Goal: Task Accomplishment & Management: Complete application form

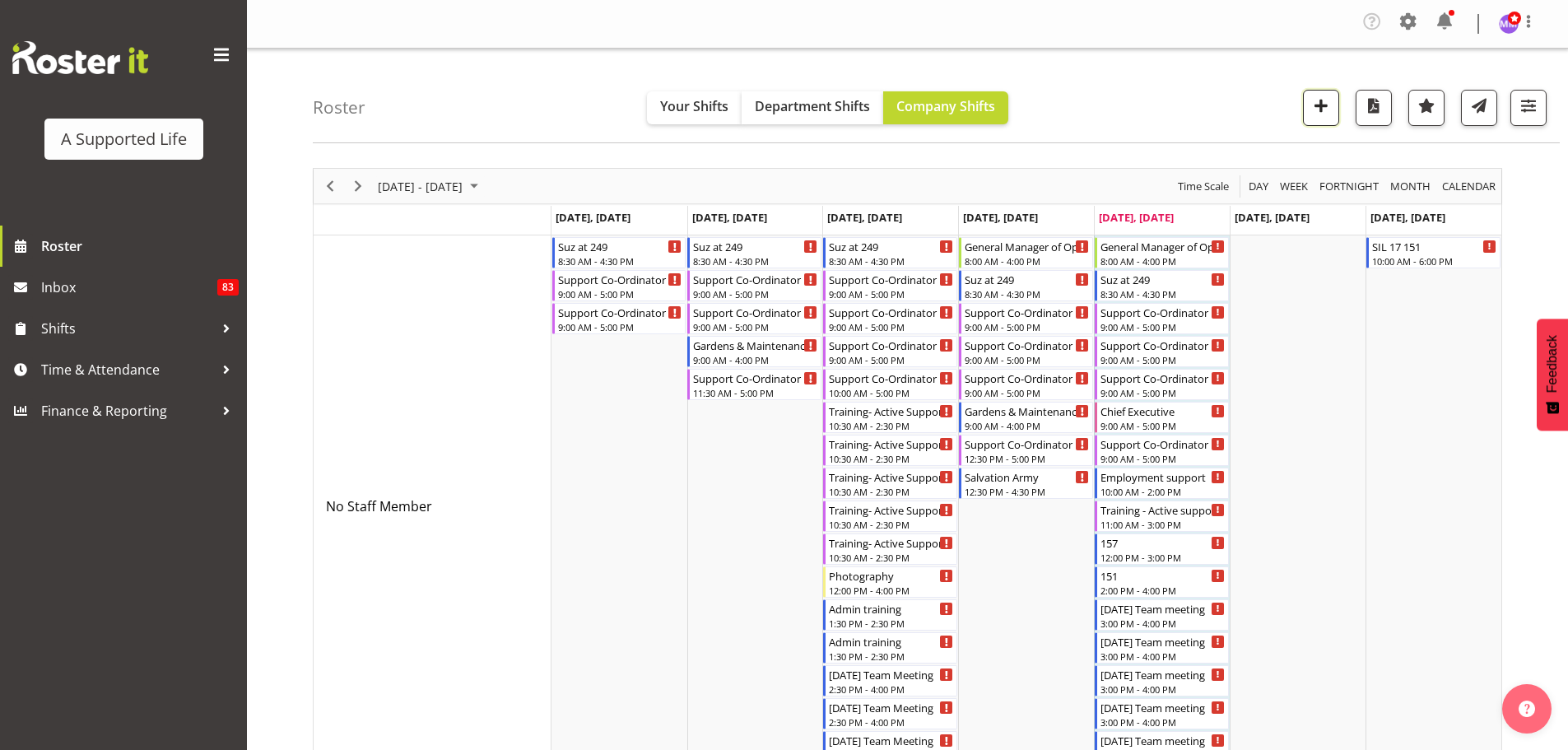
click at [1325, 105] on span "button" at bounding box center [1320, 105] width 21 height 21
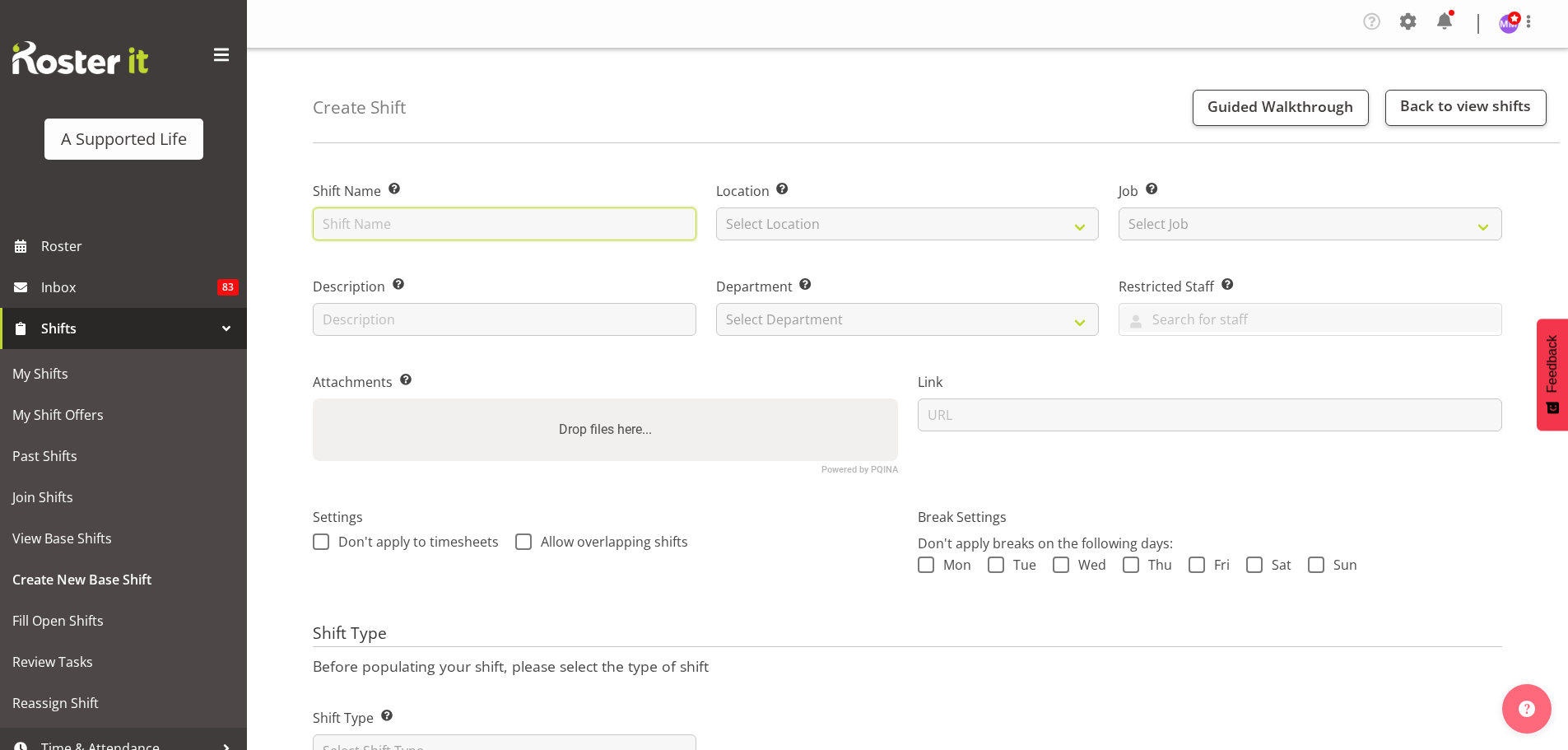
click at [489, 211] on input "text" at bounding box center [504, 224] width 383 height 33
type input "Supervision"
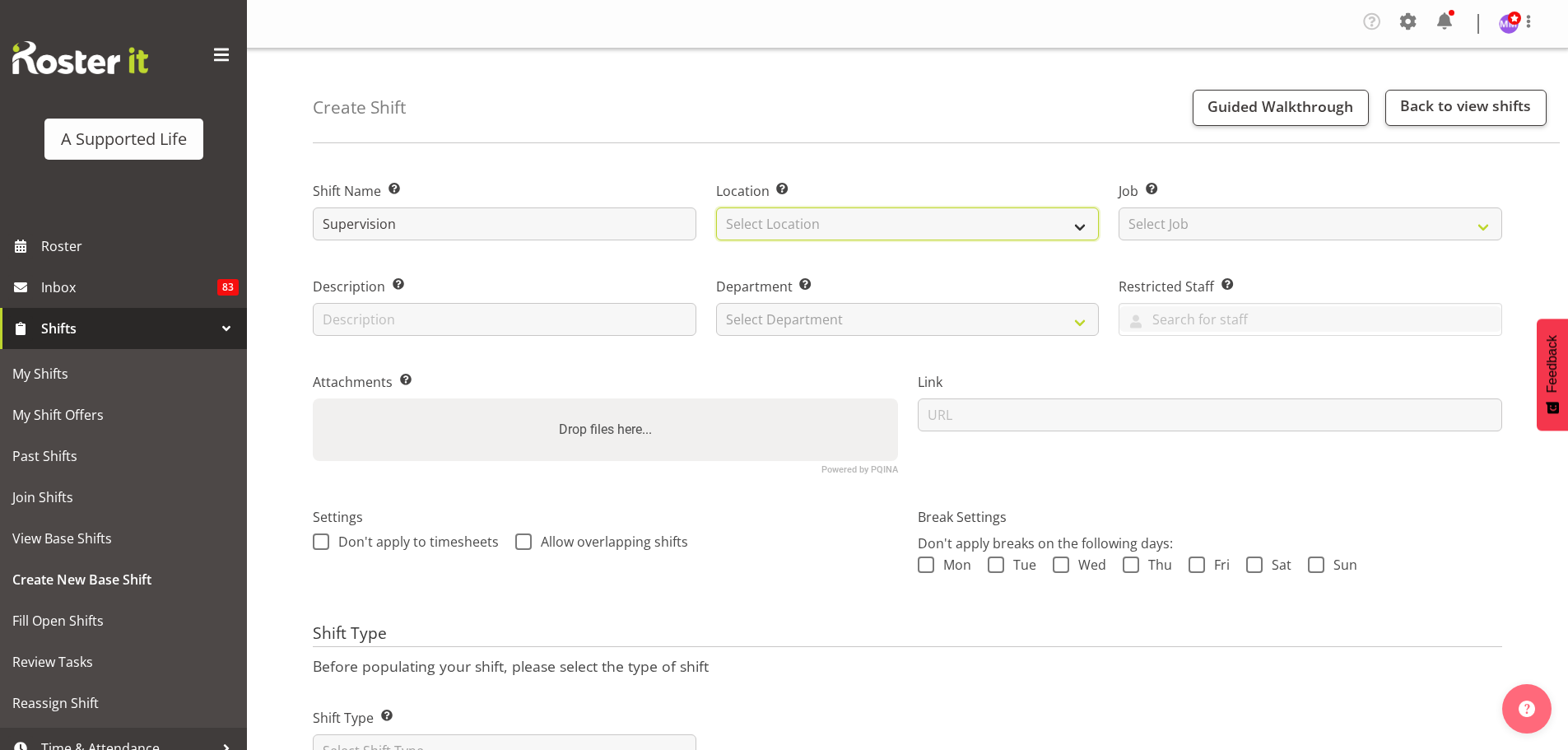
click at [773, 227] on select "Select Location" at bounding box center [907, 224] width 383 height 33
drag, startPoint x: 1073, startPoint y: 218, endPoint x: 1074, endPoint y: 226, distance: 8.1
click at [1073, 218] on select "Select Location" at bounding box center [907, 224] width 383 height 33
click at [1080, 229] on select "Select Location 1.241 Edmonton Road 1/23 Taitua Drive 102 Lincoln Road 12b Cole…" at bounding box center [907, 224] width 383 height 33
select select "490"
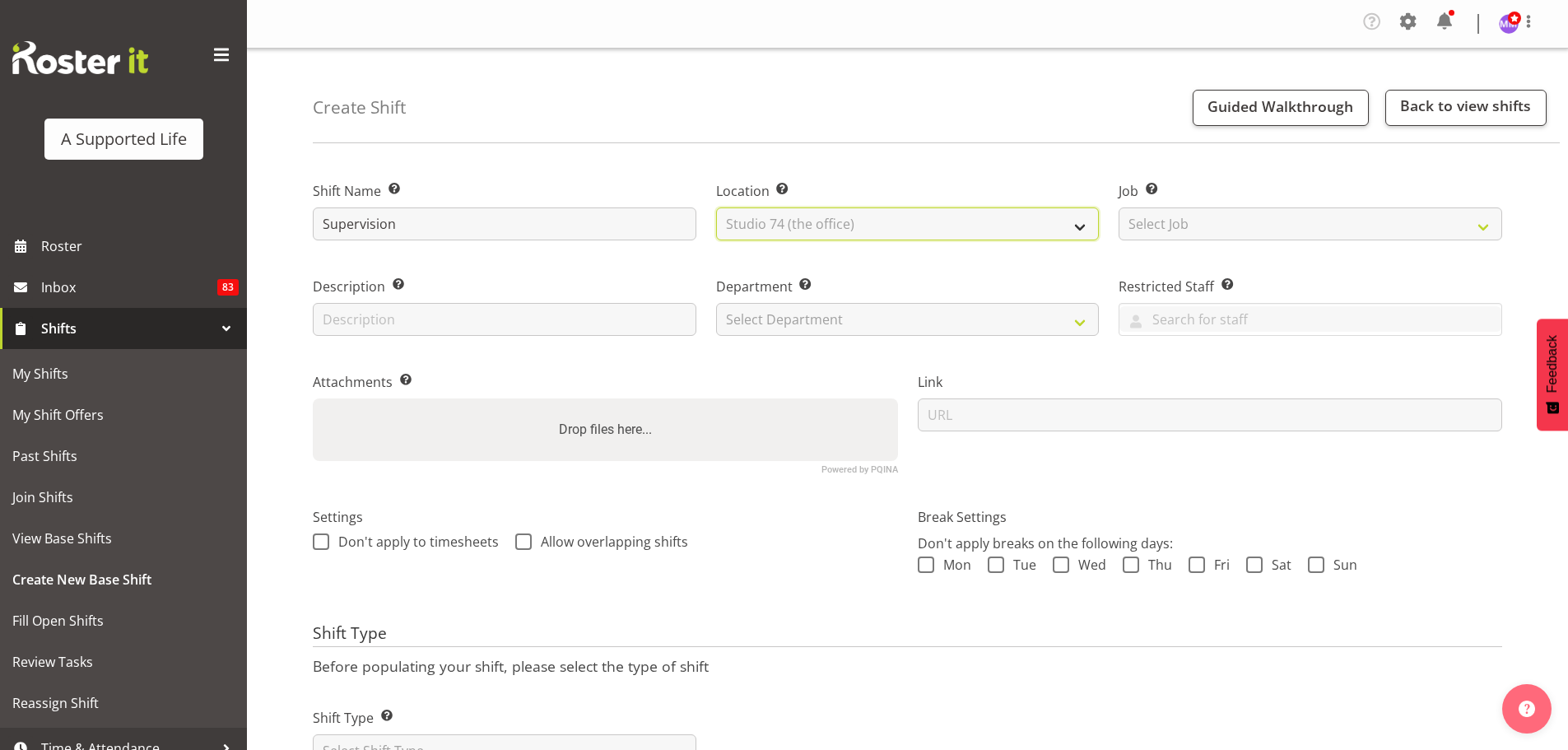
click at [716, 208] on select "Select Location 1.241 Edmonton Road 1/23 Taitua Drive 102 Lincoln Road 12b Cole…" at bounding box center [907, 224] width 383 height 33
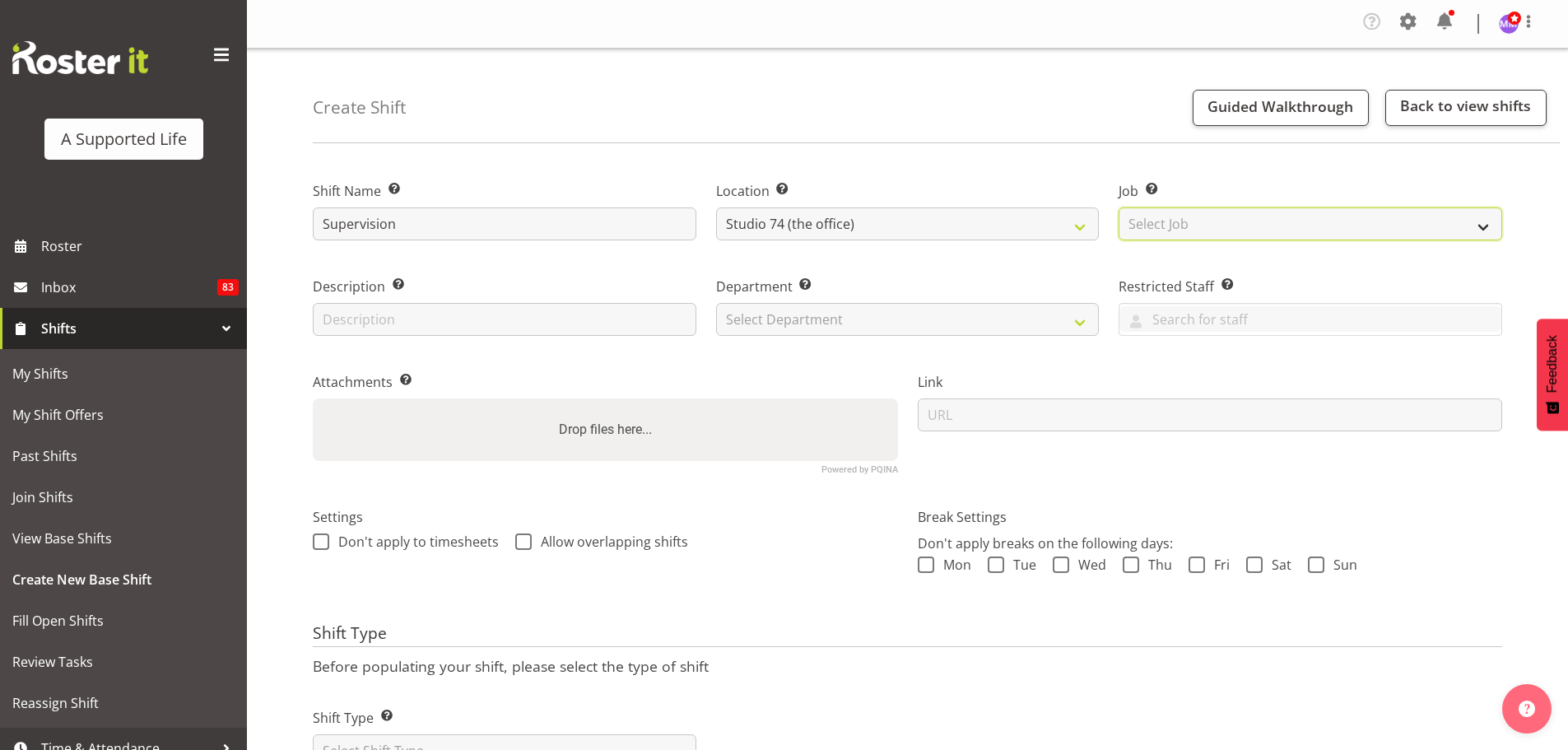
click at [1284, 227] on select "Select Job Create new job Accounts and Payroll Admin Support Aspirations and Su…" at bounding box center [1310, 224] width 383 height 33
select select "4112"
click at [1119, 208] on select "Select Job Create new job Accounts and Payroll Admin Support Aspirations and Su…" at bounding box center [1310, 224] width 383 height 33
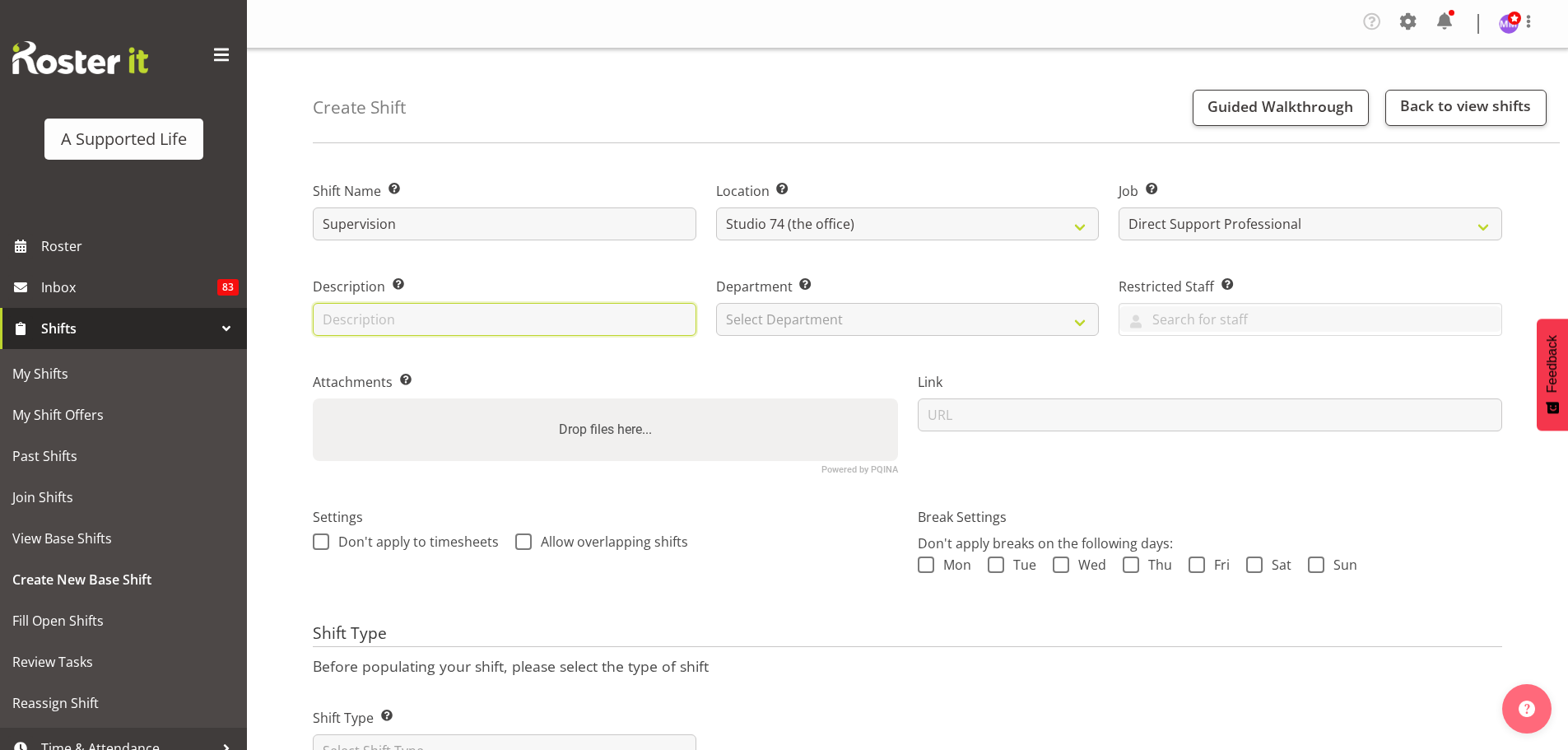
click at [675, 327] on input "text" at bounding box center [504, 319] width 383 height 33
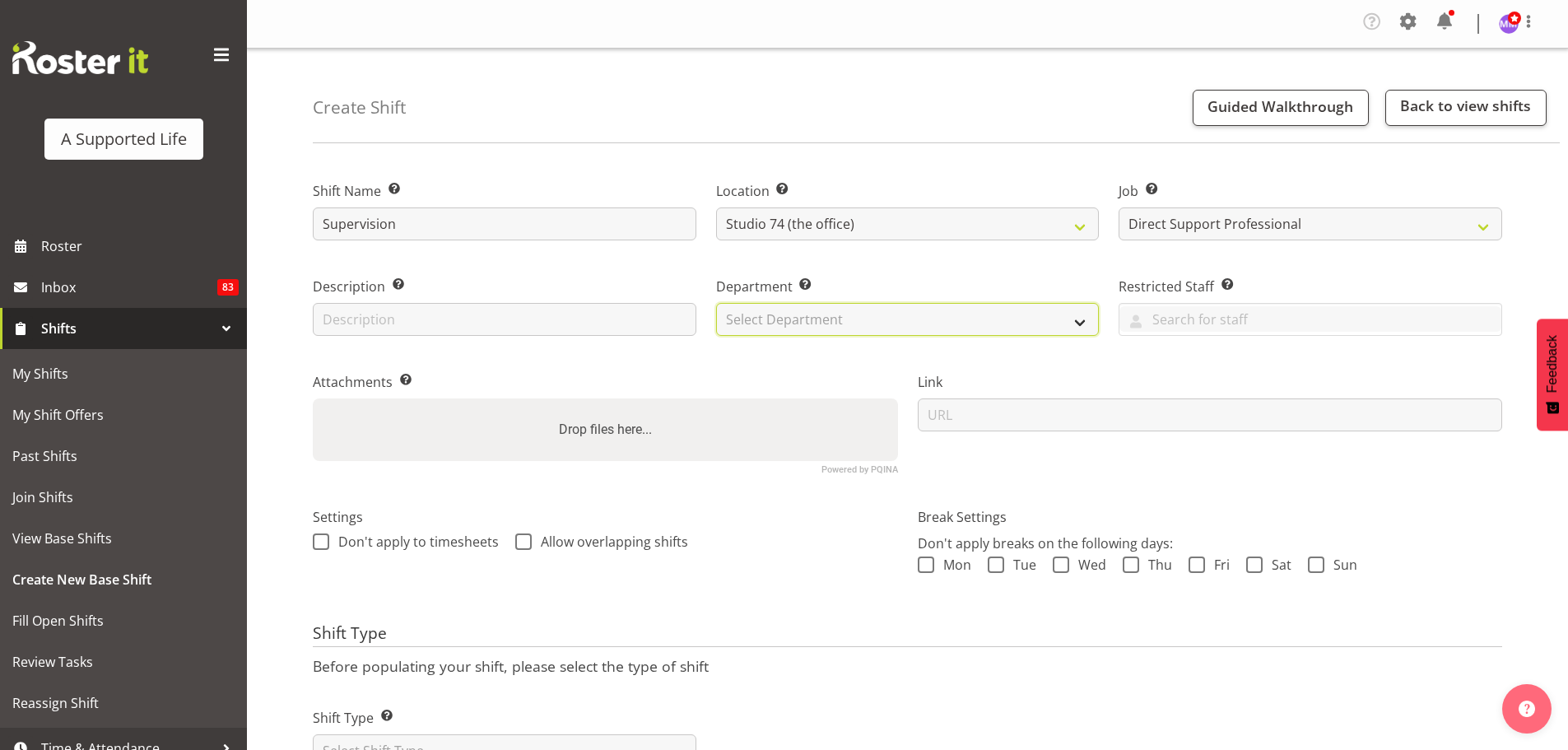
click at [869, 319] on select "Select Department Direct Support Office Crew Other two4nine" at bounding box center [907, 319] width 383 height 33
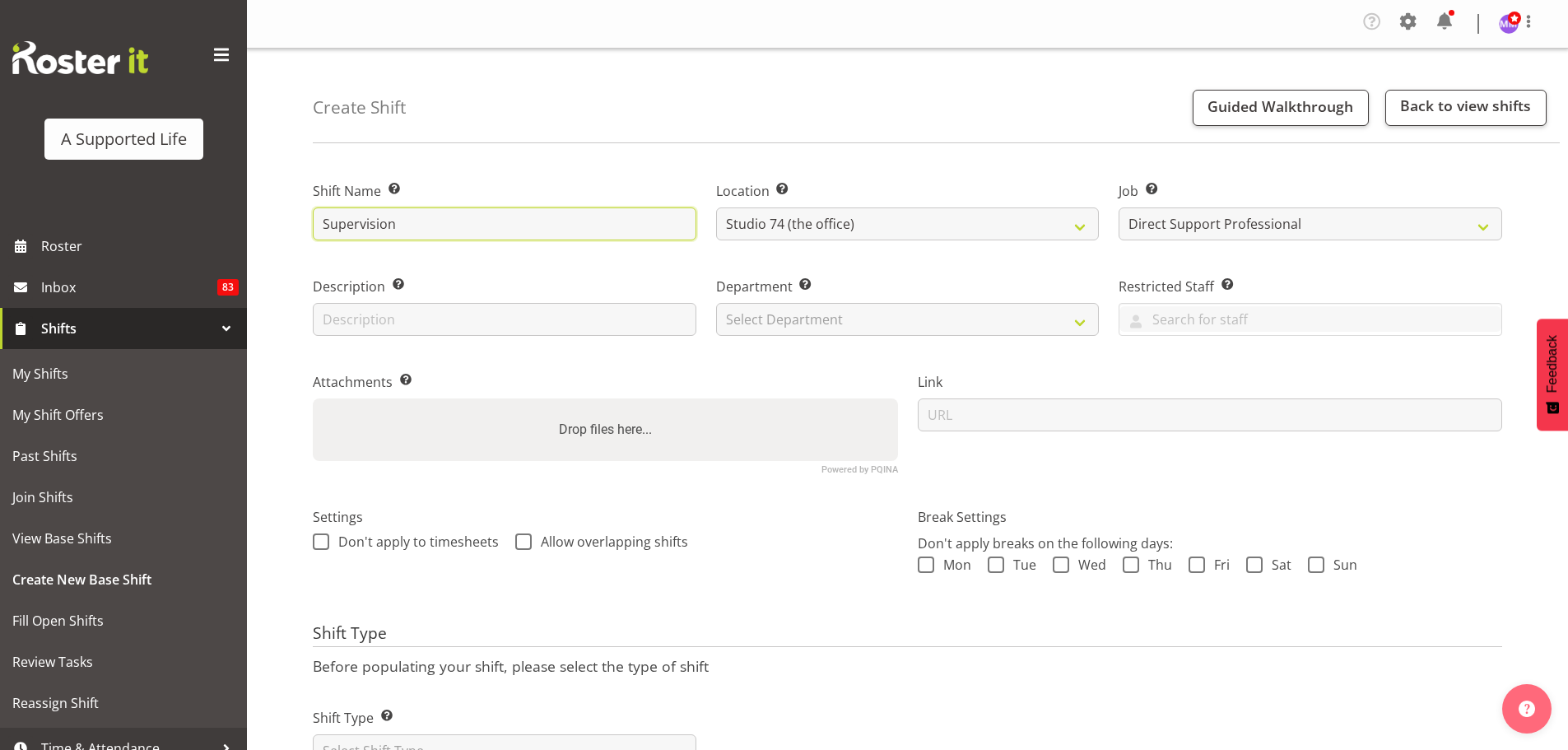
click at [563, 236] on input "Supervision" at bounding box center [504, 224] width 383 height 33
type input "Supervision with Monica"
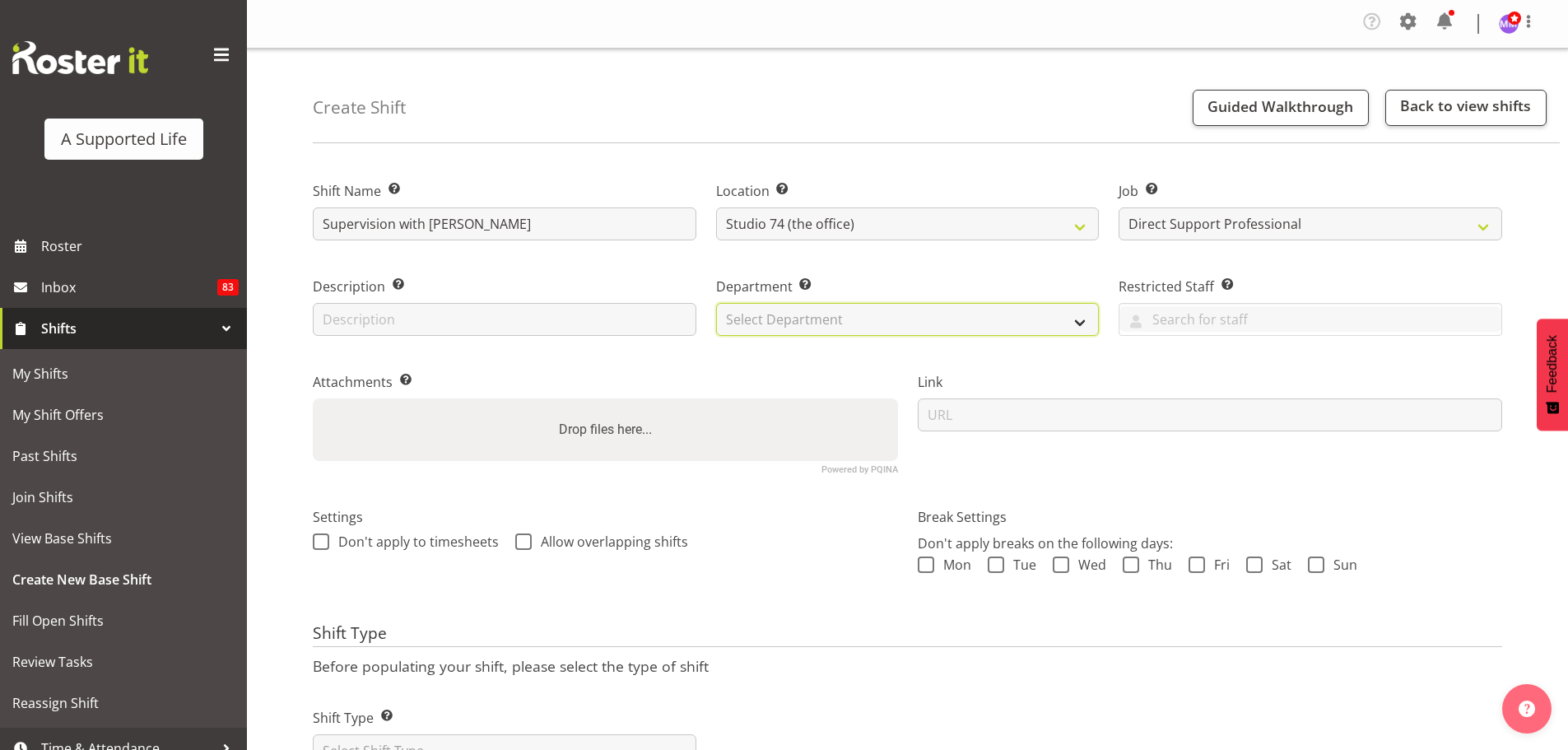
click at [781, 322] on select "Select Department Direct Support Office Crew Other two4nine" at bounding box center [907, 319] width 383 height 33
select select "564"
click at [716, 303] on select "Select Department Direct Support Office Crew Other two4nine" at bounding box center [907, 319] width 383 height 33
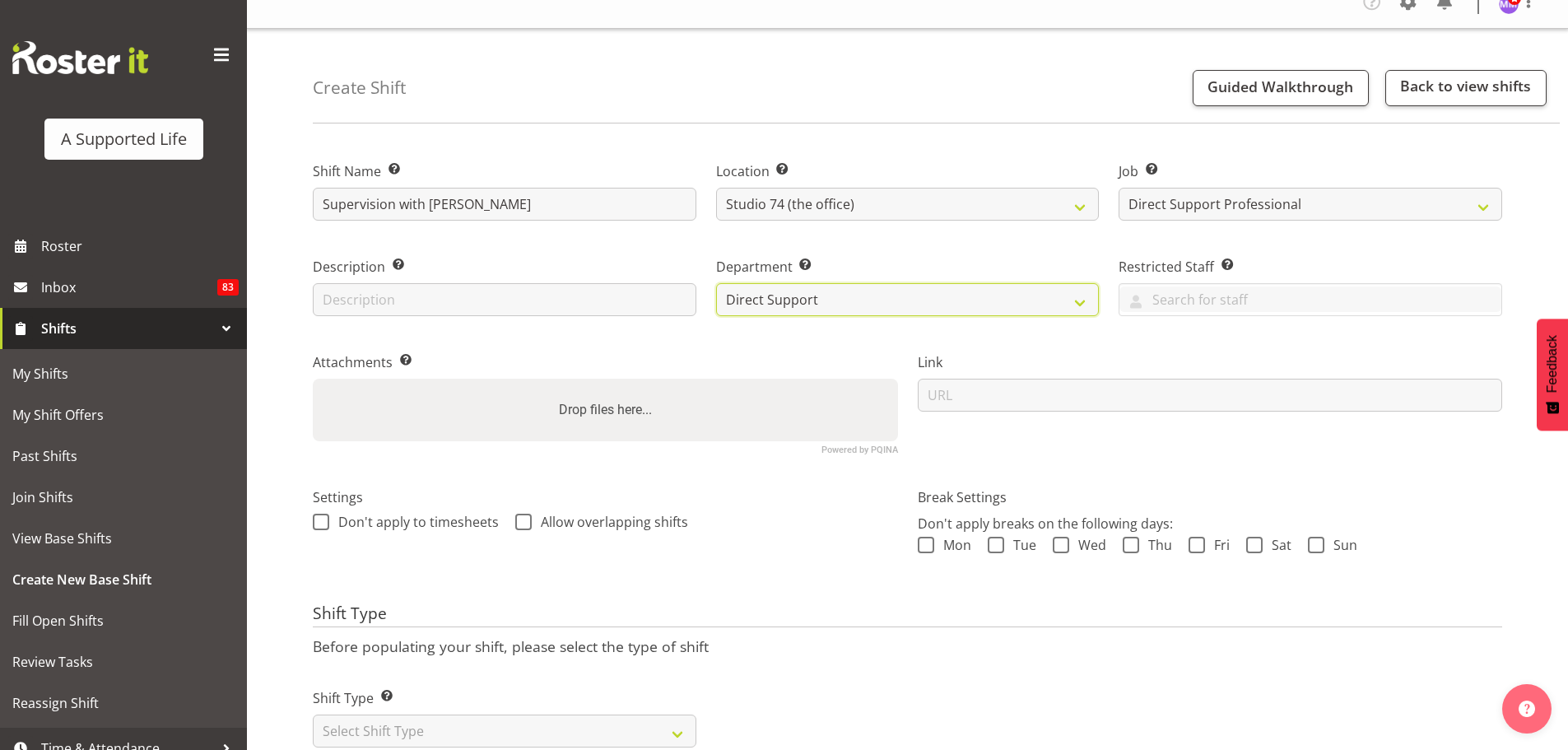
scroll to position [77, 0]
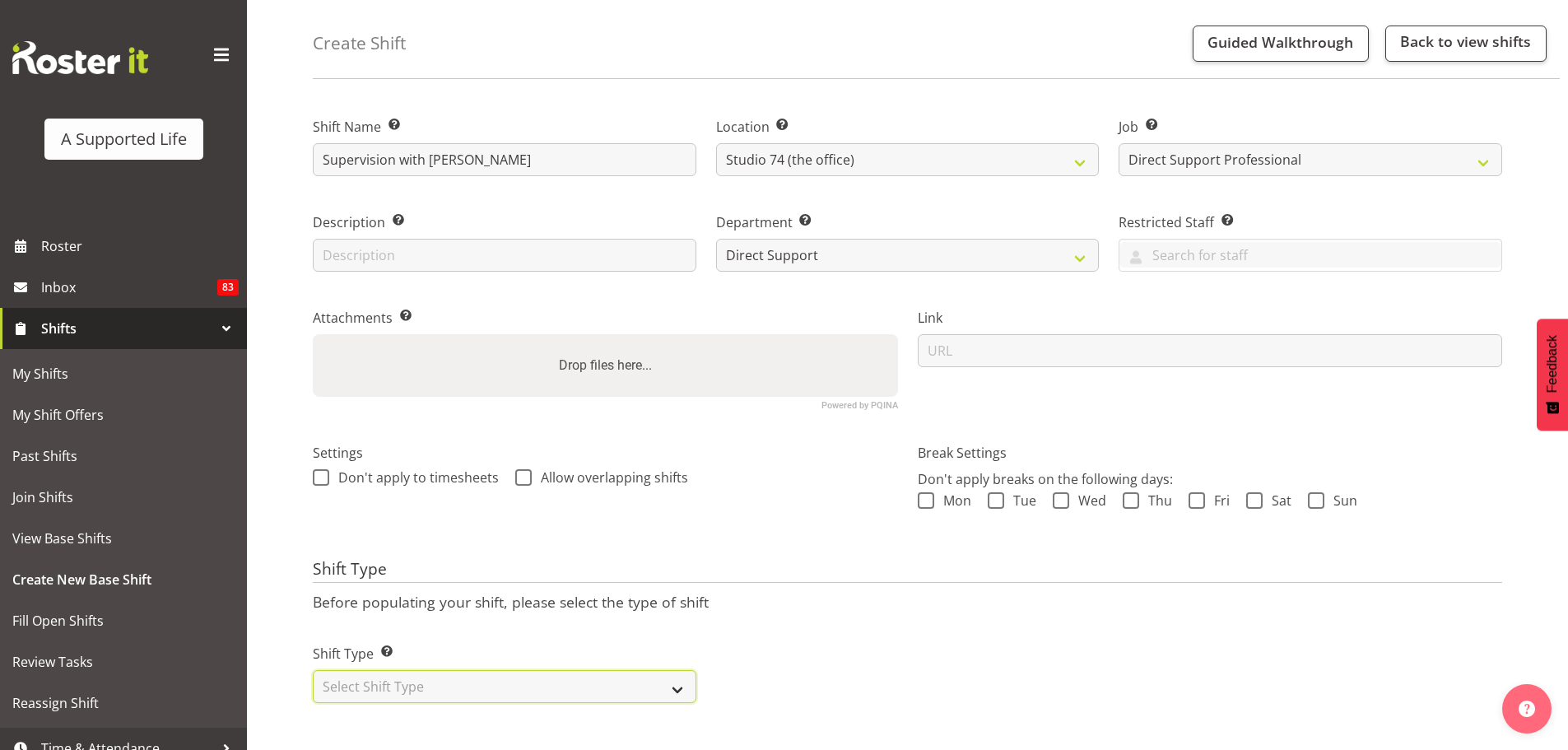
click at [672, 673] on select "Select Shift Type One Off Shift Recurring Shift Rotating Shift" at bounding box center [504, 686] width 383 height 33
select select "one_off"
click at [313, 670] on select "Select Shift Type One Off Shift Recurring Shift Rotating Shift" at bounding box center [504, 686] width 383 height 33
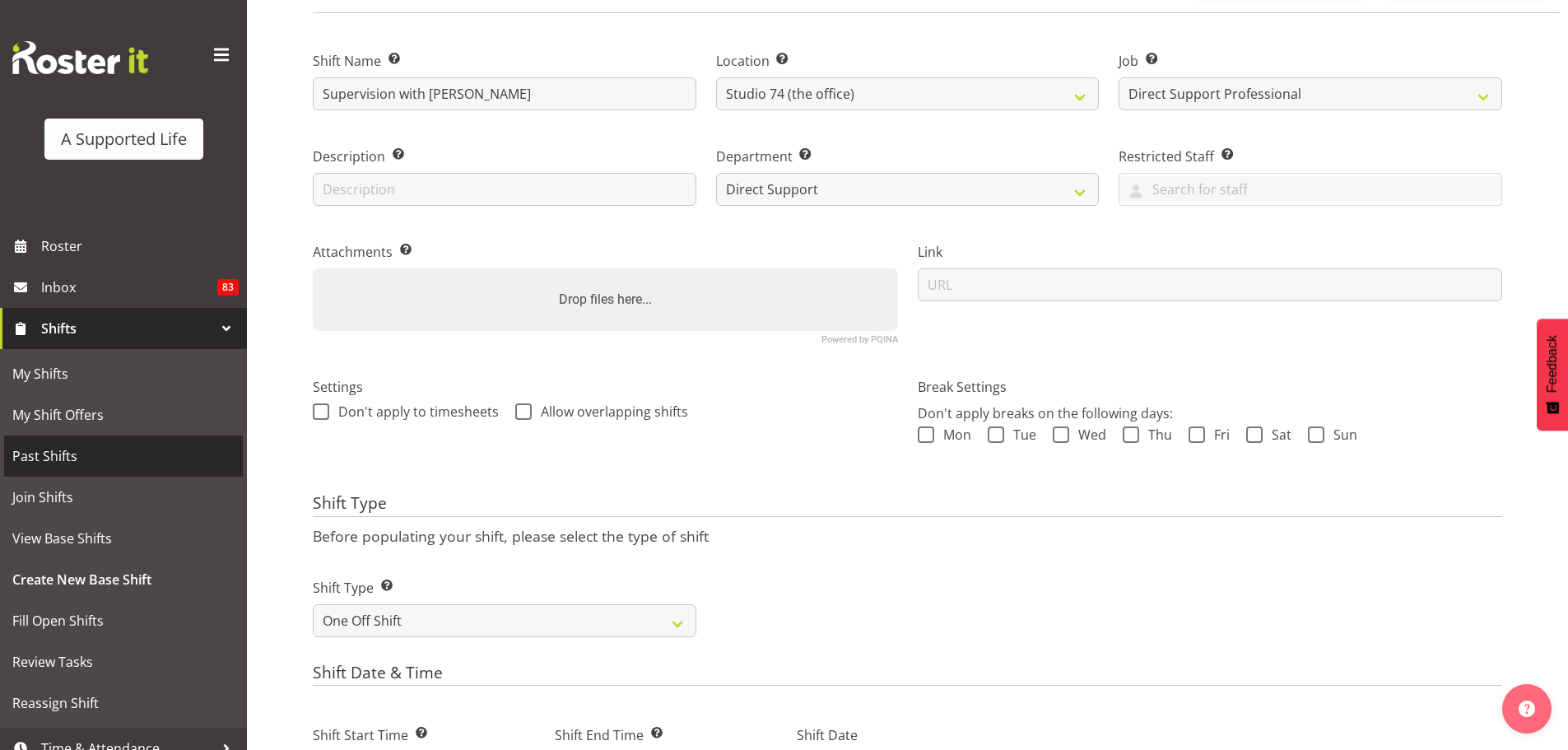
scroll to position [159, 0]
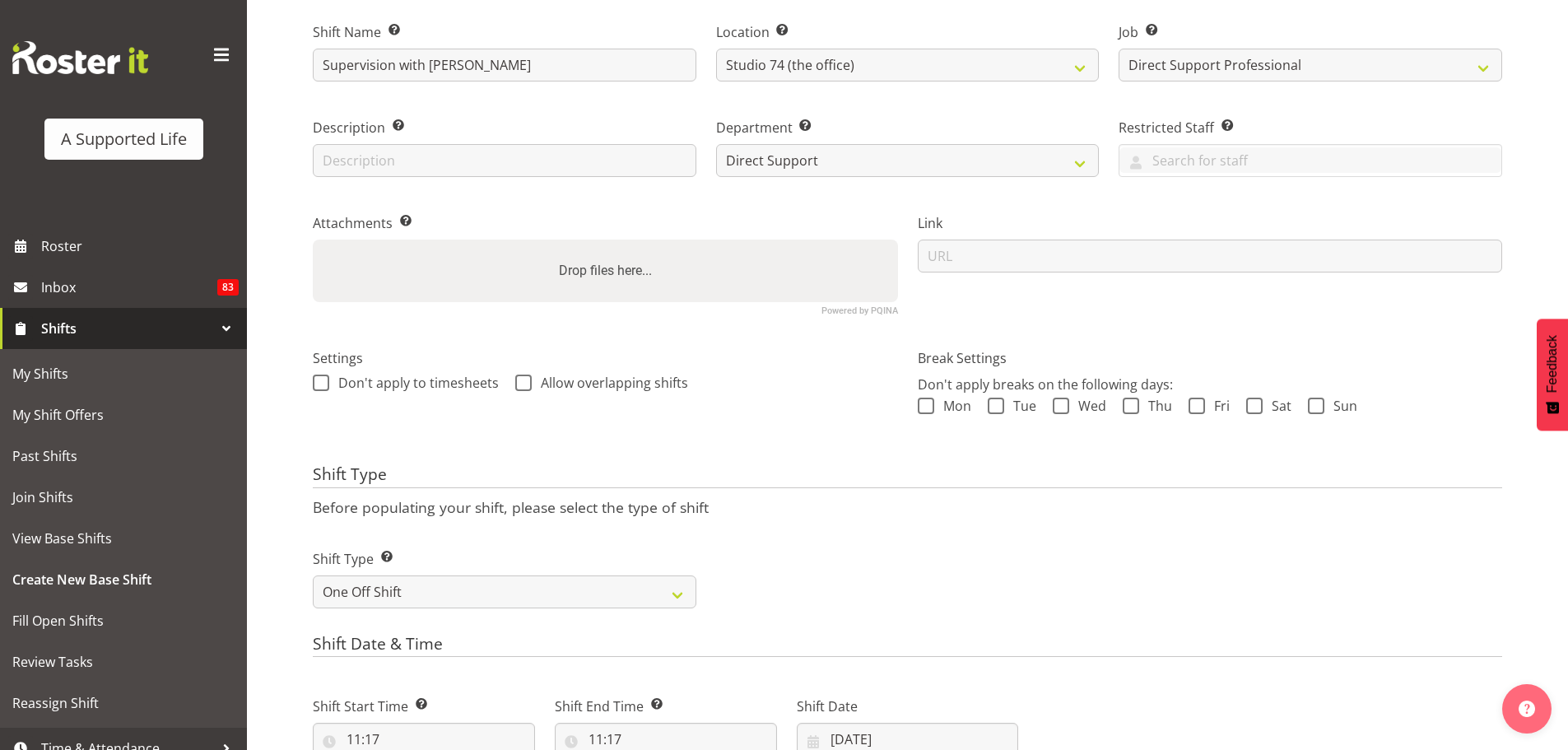
click at [800, 510] on p "Before populating your shift, please select the type of shift" at bounding box center [907, 507] width 1190 height 18
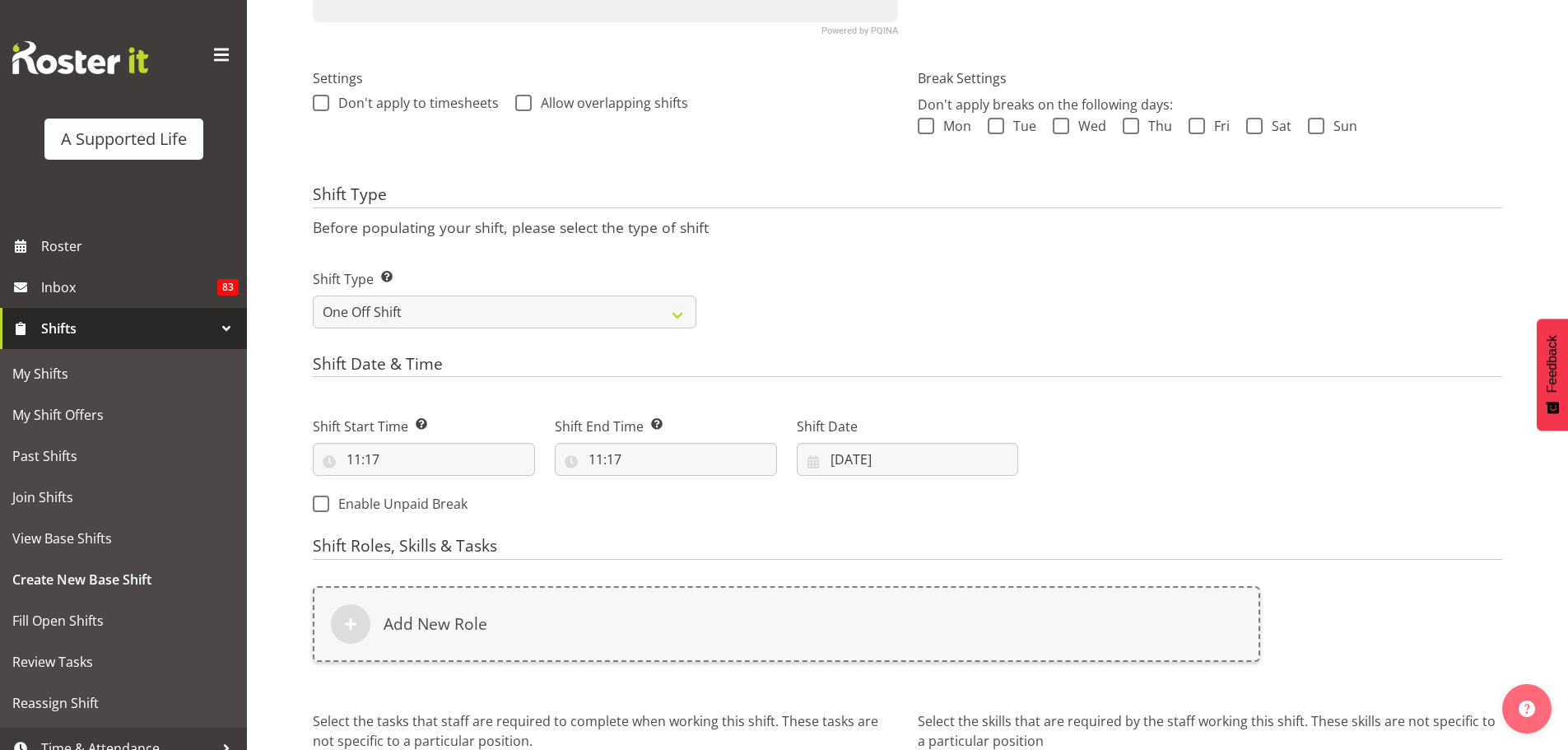
scroll to position [488, 0]
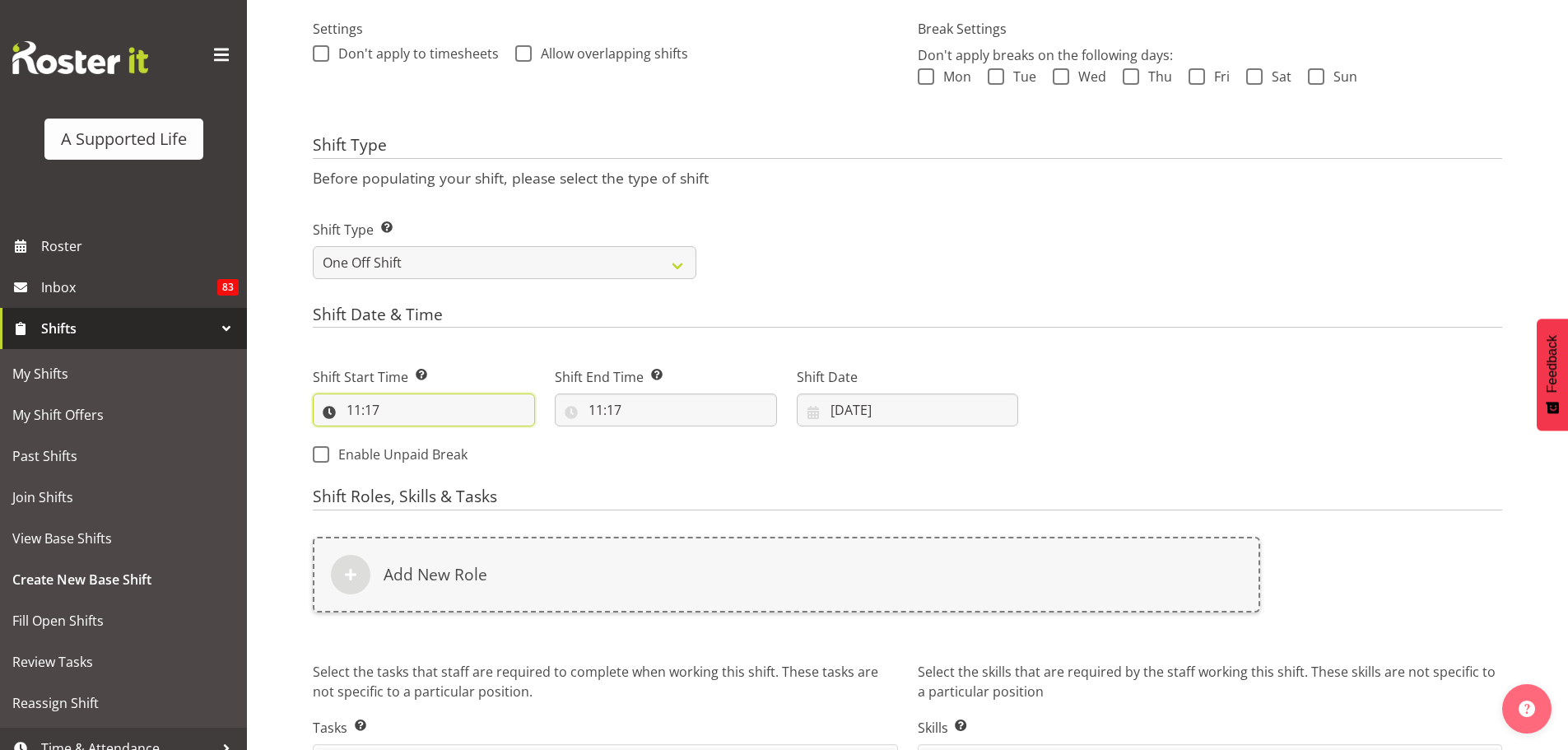
click at [488, 405] on input "11:17" at bounding box center [424, 410] width 222 height 33
click at [422, 452] on select "00 01 02 03 04 05 06 07 08 09 10 11 12 13 14 15 16 17 18 19 20 21 22 23" at bounding box center [424, 453] width 37 height 33
select select "1"
click at [407, 437] on select "00 01 02 03 04 05 06 07 08 09 10 11 12 13 14 15 16 17 18 19 20 21 22 23" at bounding box center [424, 453] width 37 height 33
type input "01:17"
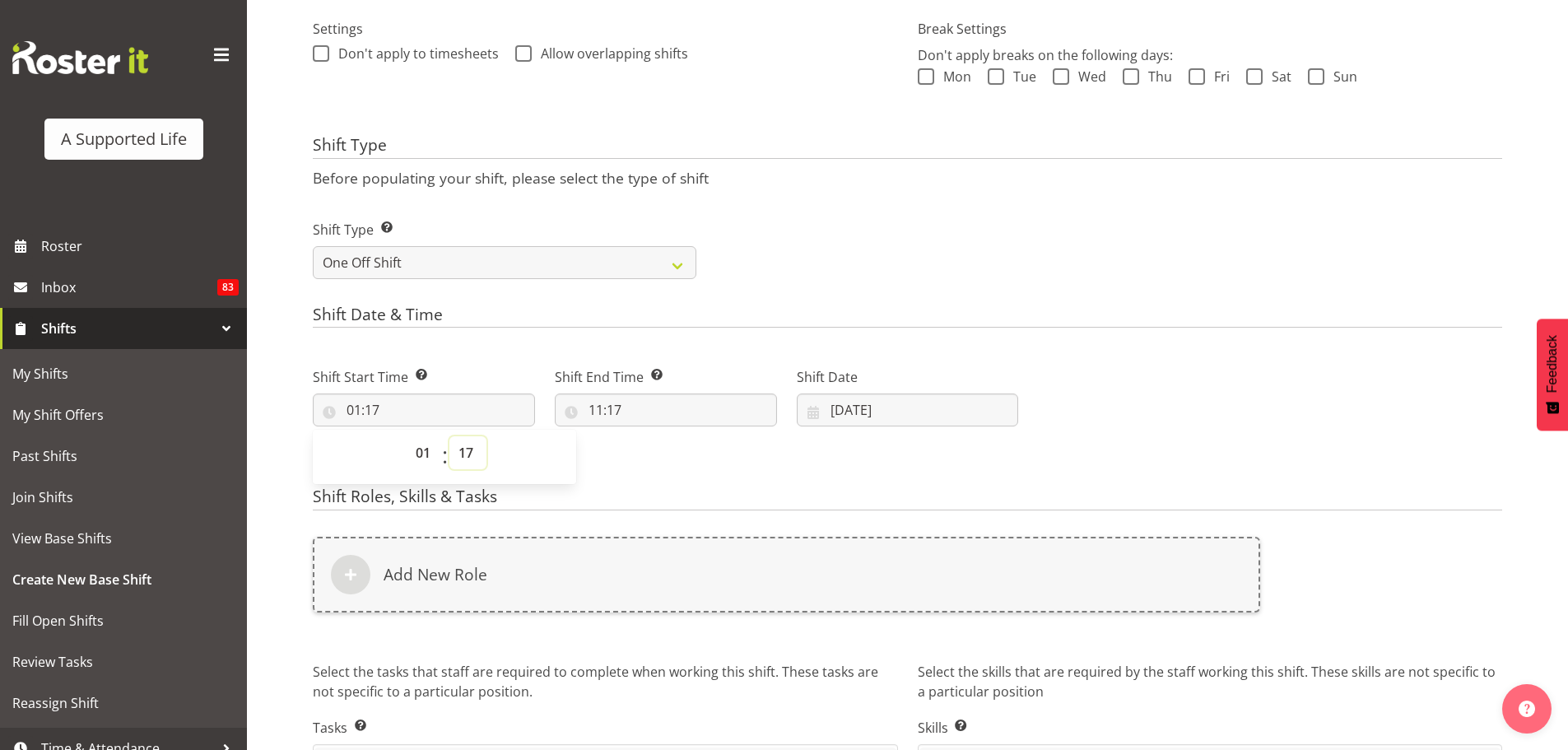
click at [467, 460] on select "00 01 02 03 04 05 06 07 08 09 10 11 12 13 14 15 16 17 18 19 20 21 22 23 24 25 2…" at bounding box center [467, 453] width 37 height 33
select select "0"
click at [449, 437] on select "00 01 02 03 04 05 06 07 08 09 10 11 12 13 14 15 16 17 18 19 20 21 22 23 24 25 2…" at bounding box center [467, 453] width 37 height 33
type input "01:00"
click at [610, 412] on input "11:17" at bounding box center [666, 410] width 222 height 33
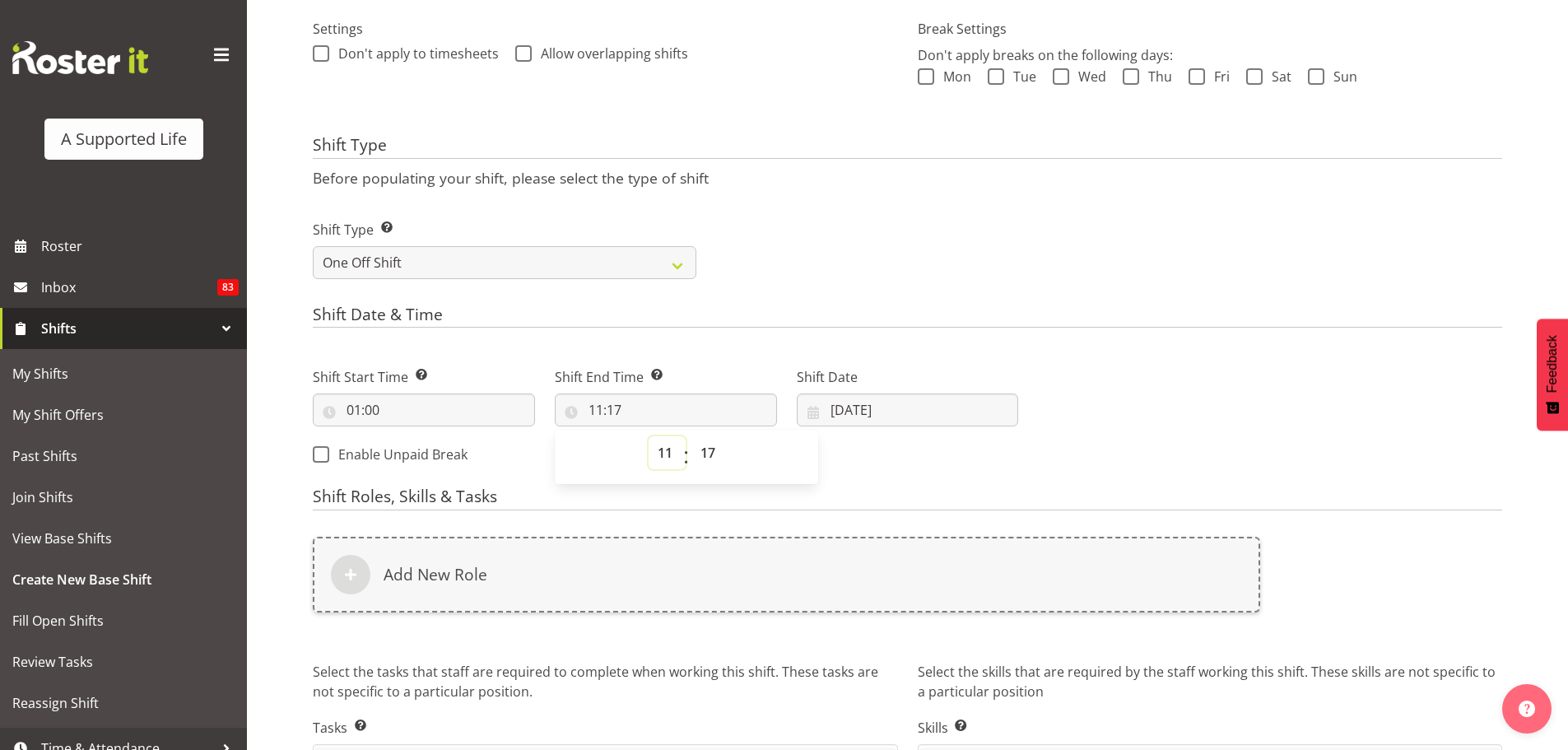
click at [653, 447] on select "00 01 02 03 04 05 06 07 08 09 10 11 12 13 14 15 16 17 18 19 20 21 22 23" at bounding box center [666, 453] width 37 height 33
click at [471, 422] on input "01:00" at bounding box center [424, 410] width 222 height 33
click at [426, 455] on select "00 01 02 03 04 05 06 07 08 09 10 11 12 13 14 15 16 17 18 19 20 21 22 23" at bounding box center [424, 453] width 37 height 33
select select "13"
click at [407, 437] on select "00 01 02 03 04 05 06 07 08 09 10 11 12 13 14 15 16 17 18 19 20 21 22 23" at bounding box center [424, 453] width 37 height 33
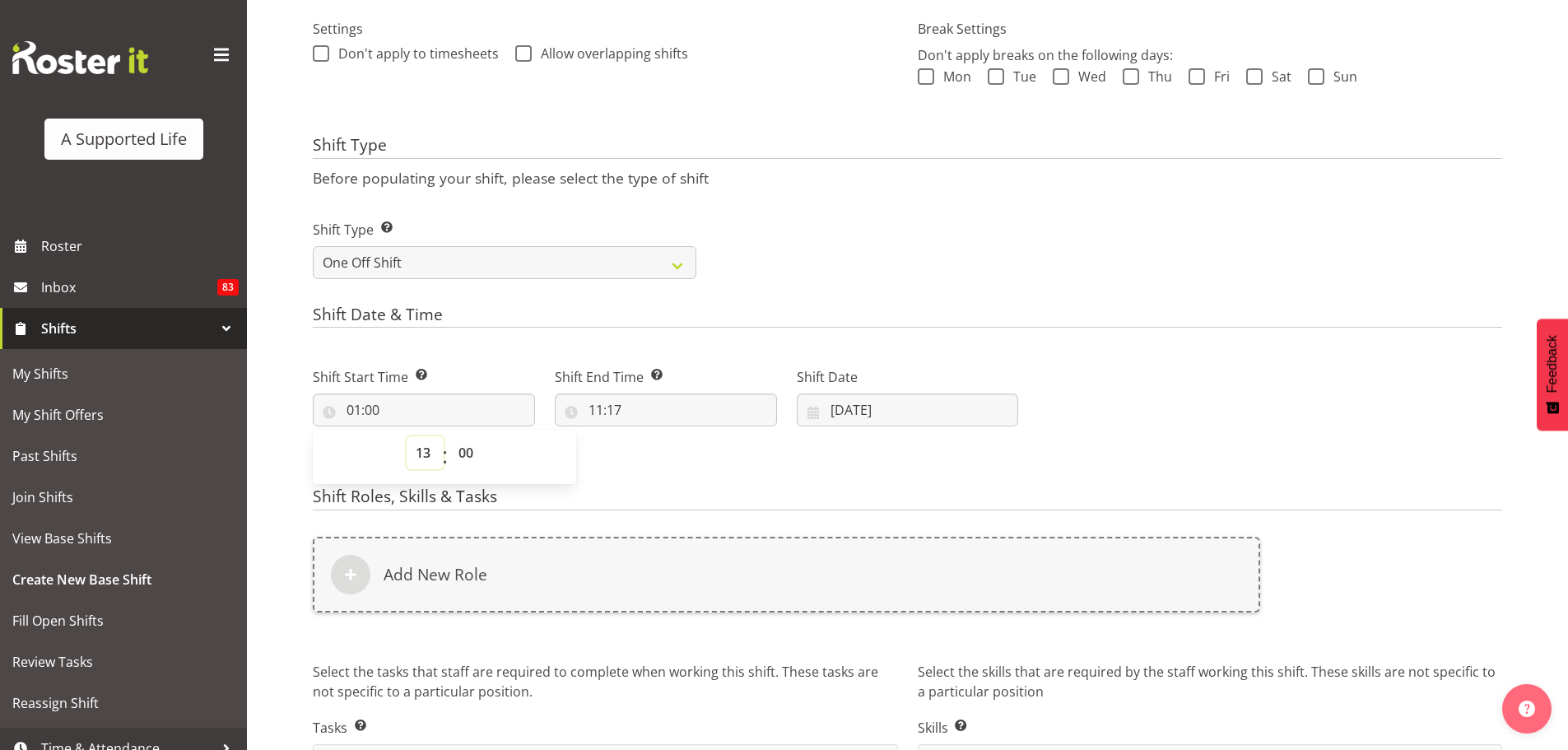
type input "13:00"
click at [672, 413] on input "11:17" at bounding box center [666, 410] width 222 height 33
click at [666, 454] on select "00 01 02 03 04 05 06 07 08 09 10 11 12 13 14 15 16 17 18 19 20 21 22 23" at bounding box center [666, 453] width 37 height 33
select select "14"
click at [648, 437] on select "00 01 02 03 04 05 06 07 08 09 10 11 12 13 14 15 16 17 18 19 20 21 22 23" at bounding box center [666, 453] width 37 height 33
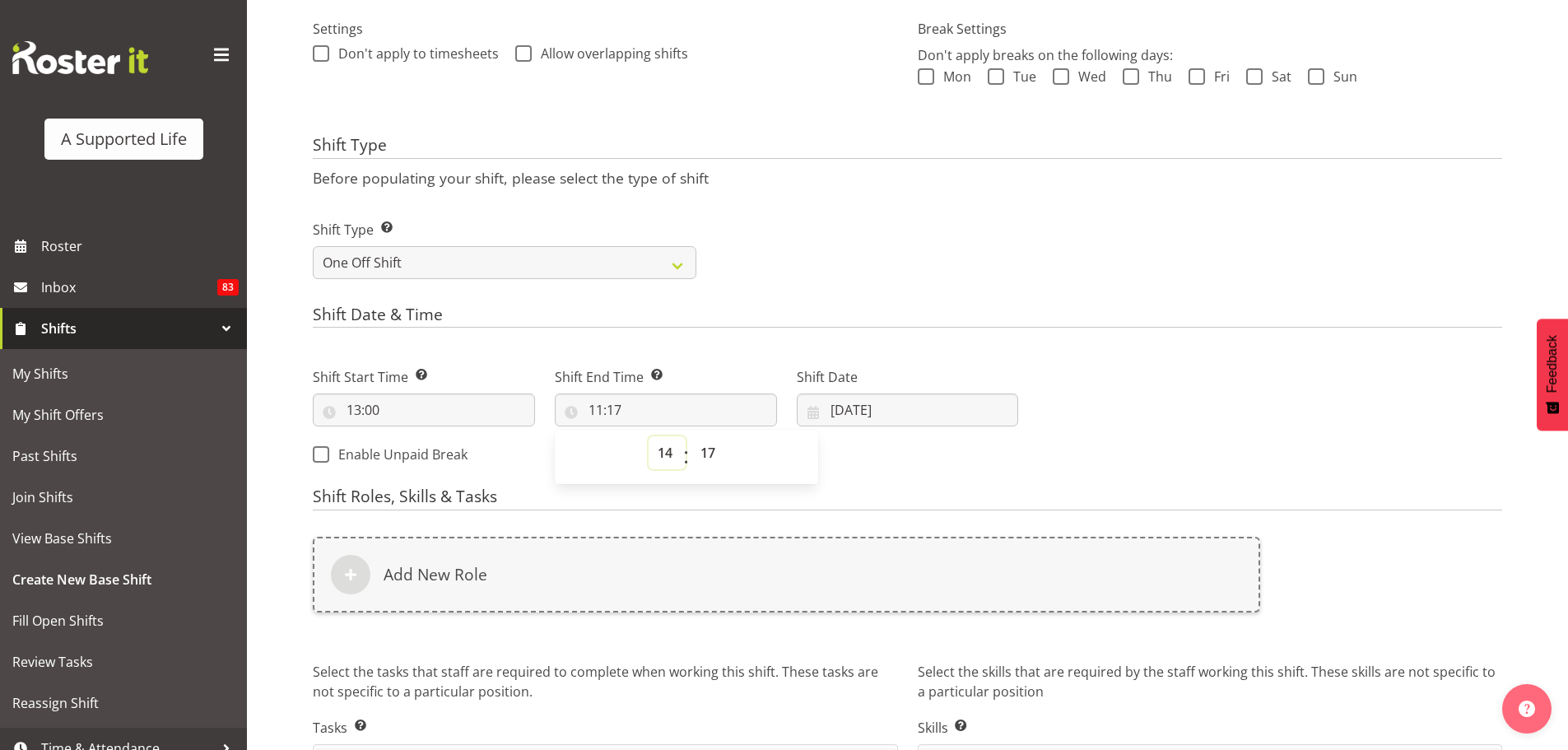
type input "14:17"
click at [714, 451] on select "00 01 02 03 04 05 06 07 08 09 10 11 12 13 14 15 16 17 18 19 20 21 22 23 24 25 2…" at bounding box center [709, 453] width 37 height 33
select select "0"
click at [691, 437] on select "00 01 02 03 04 05 06 07 08 09 10 11 12 13 14 15 16 17 18 19 20 21 22 23 24 25 2…" at bounding box center [709, 453] width 37 height 33
type input "14:00"
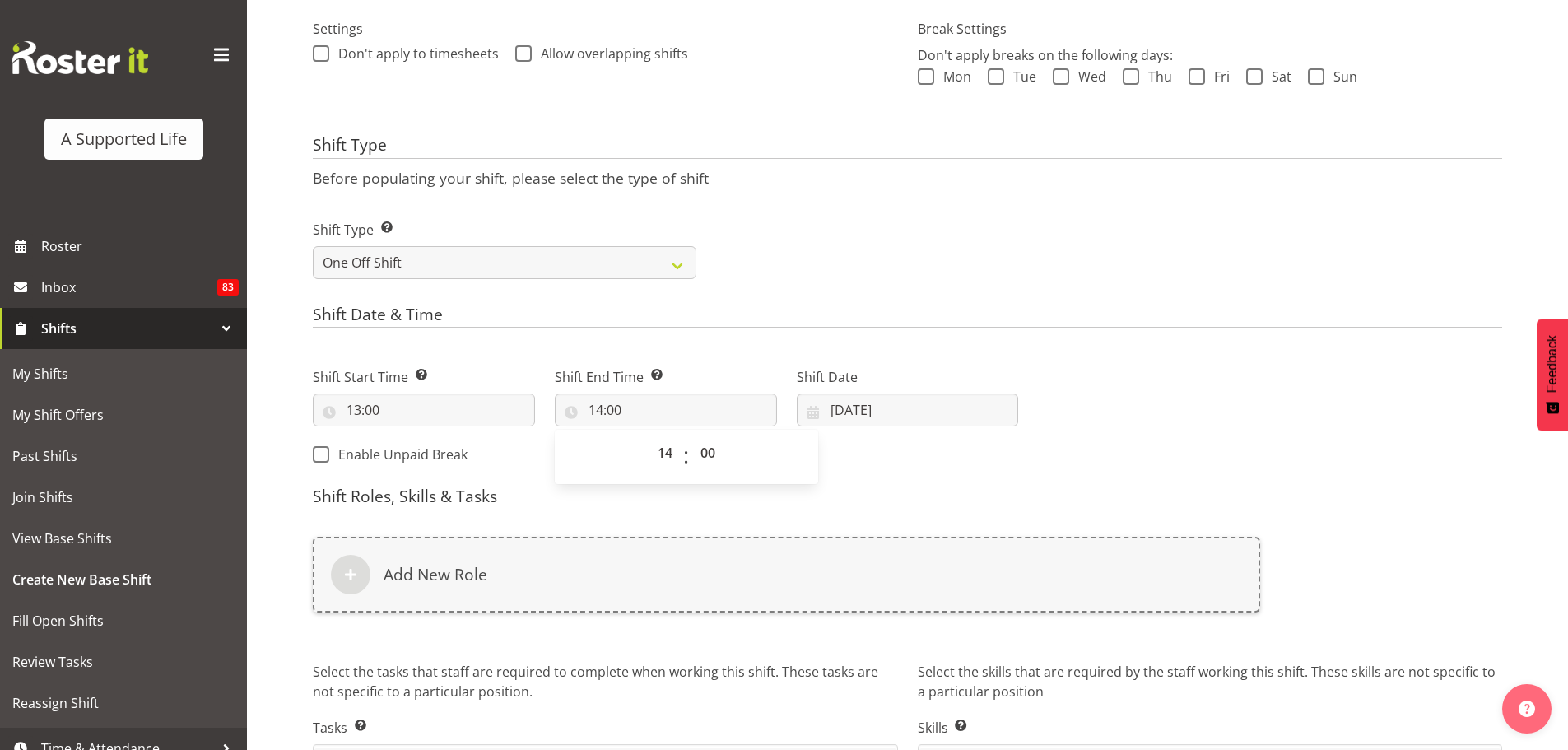
click at [1150, 495] on h4 "Shift Roles, Skills & Tasks" at bounding box center [907, 498] width 1190 height 23
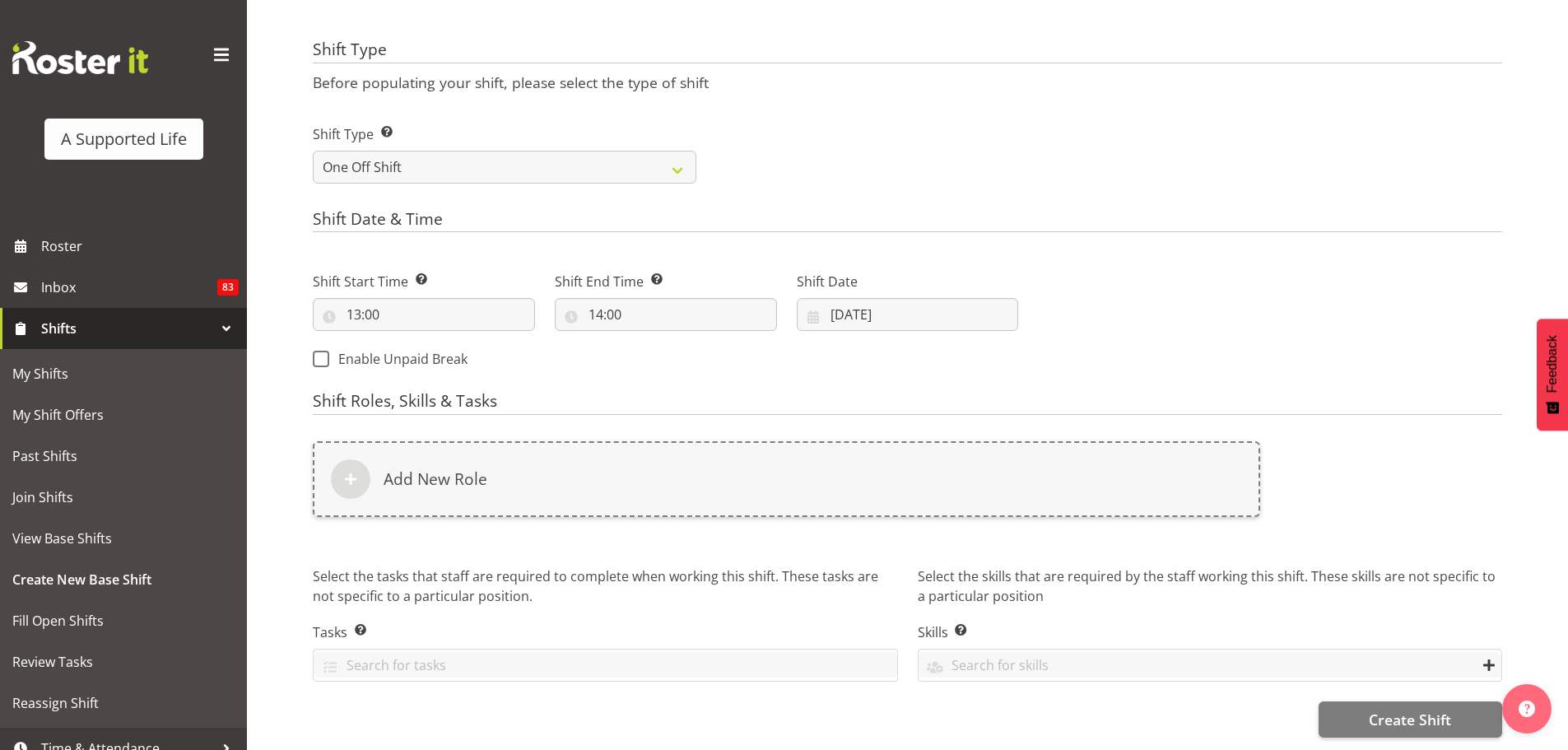
scroll to position [596, 0]
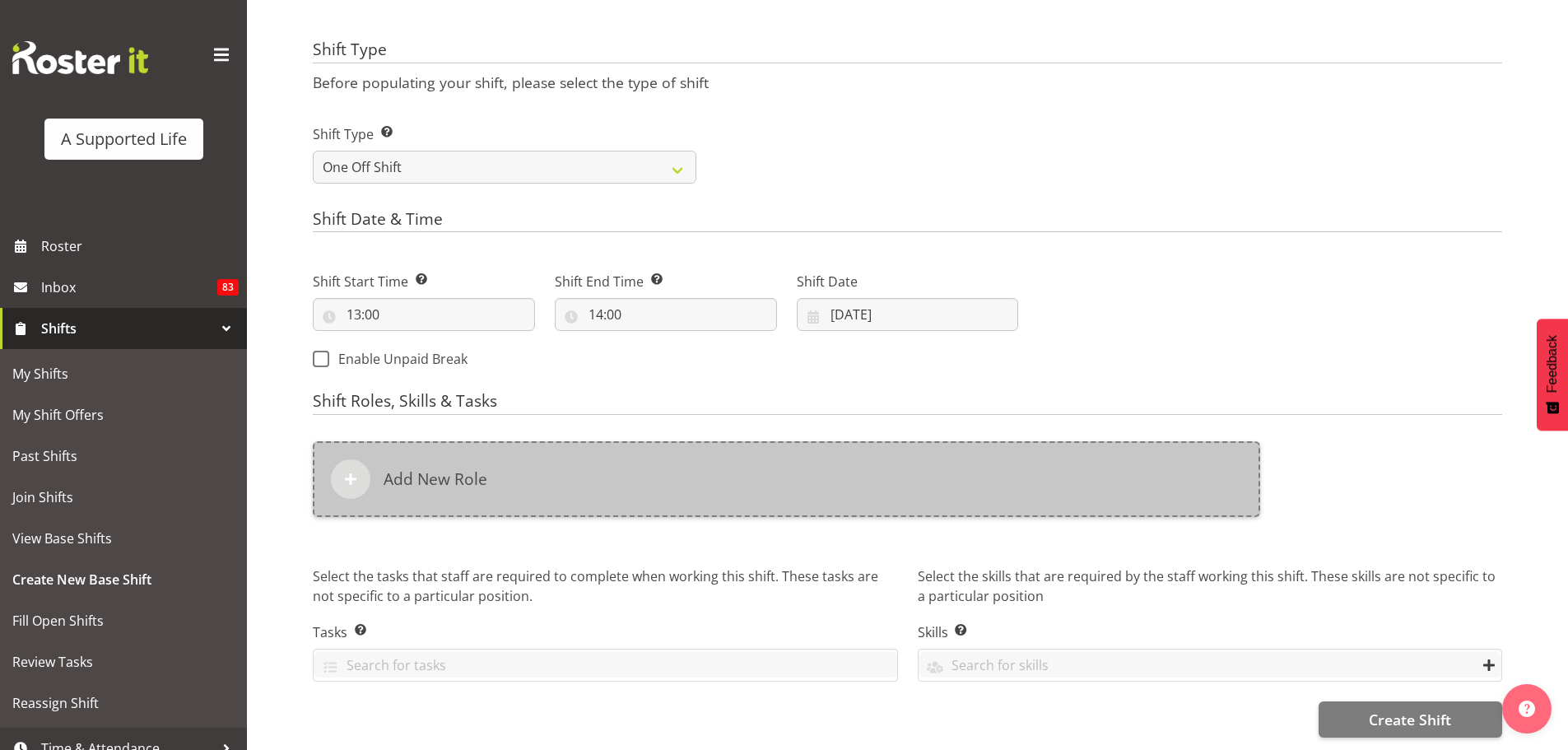
click at [412, 474] on h6 "Add New Role" at bounding box center [435, 478] width 103 height 20
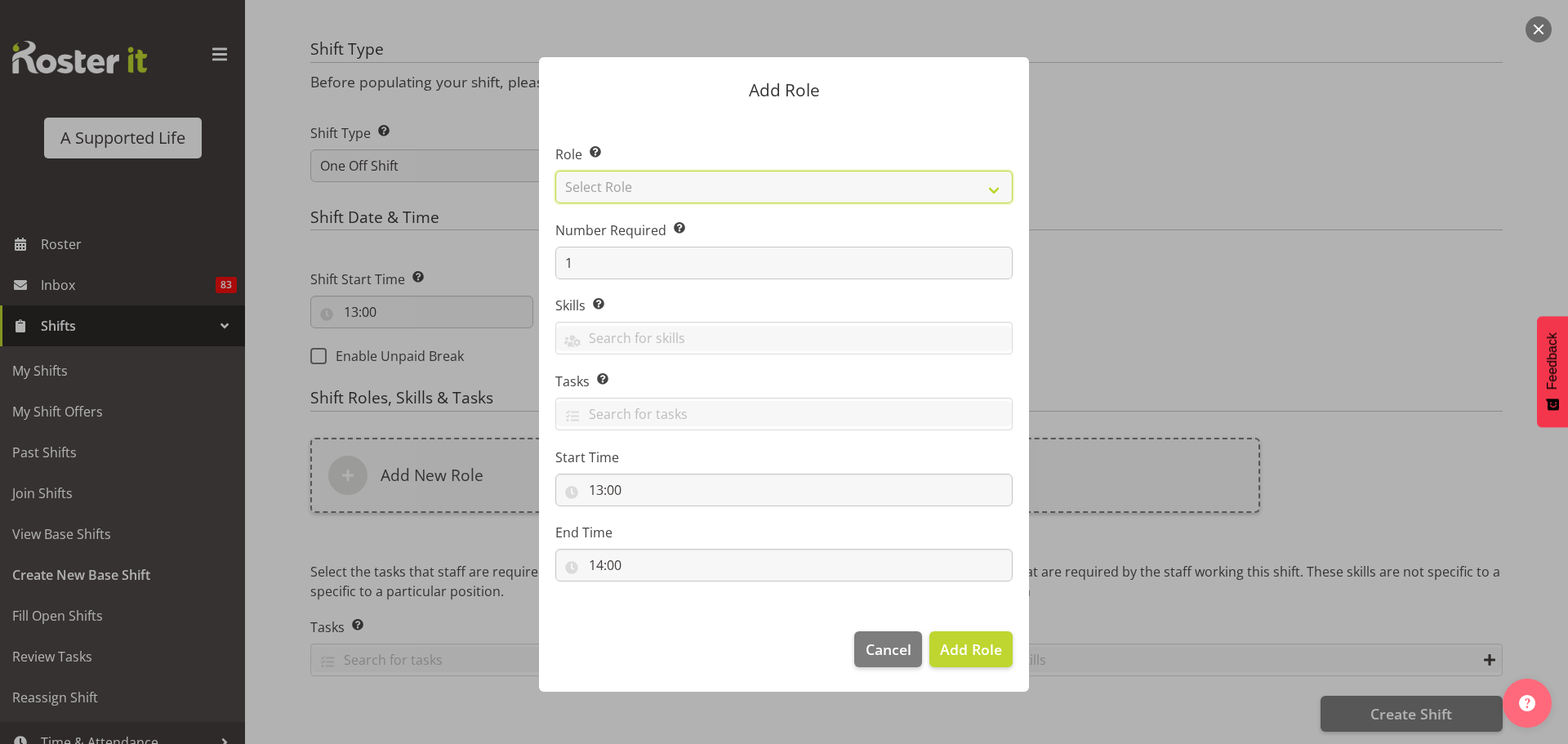
click at [718, 197] on select "Select Role Accounts and Payroll Admin Support Aspirations & Support Facilitato…" at bounding box center [784, 186] width 458 height 33
select select "519"
click at [555, 170] on select "Select Role Accounts and Payroll Admin Support Aspirations & Support Facilitato…" at bounding box center [784, 186] width 458 height 33
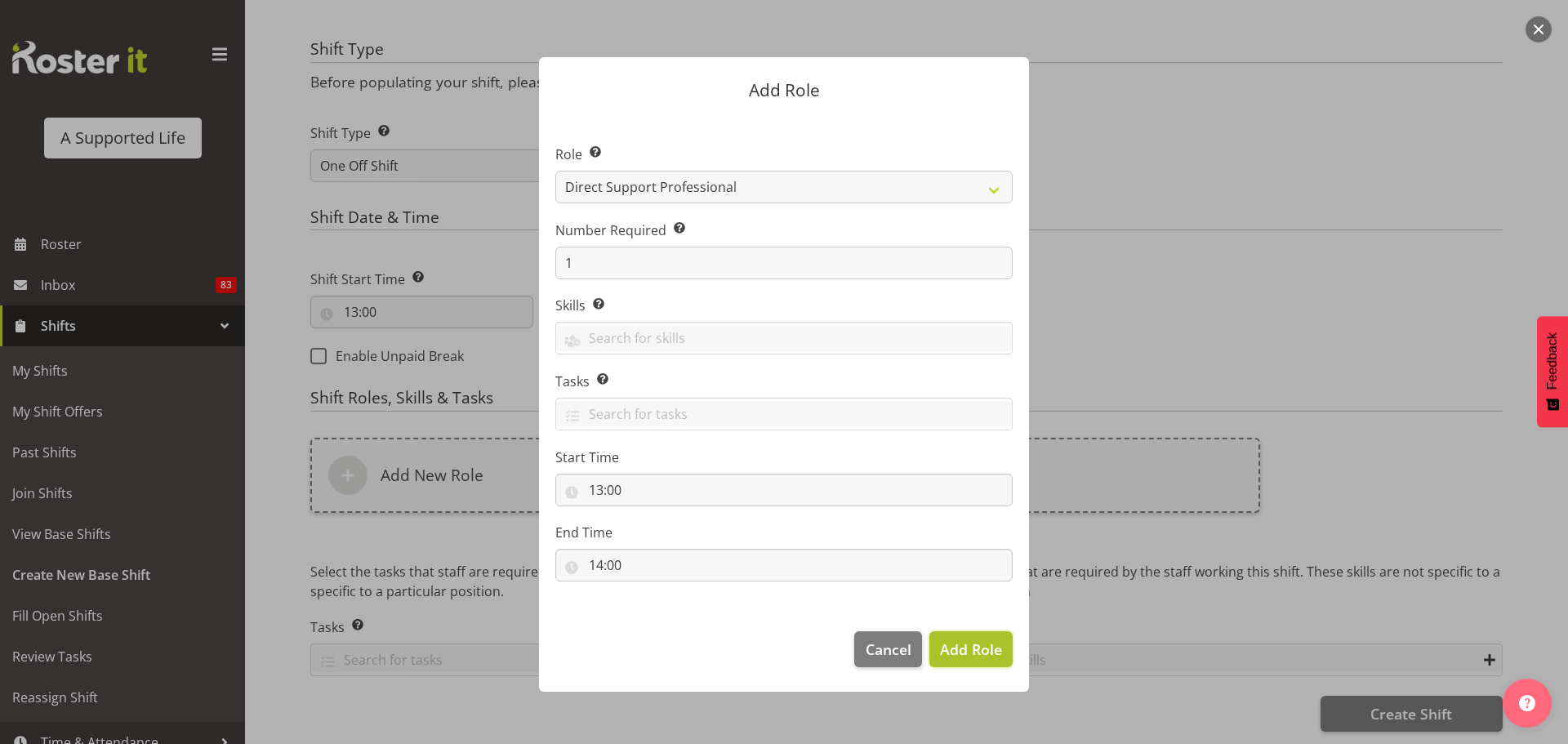
click at [954, 659] on span "Add Role" at bounding box center [970, 649] width 62 height 21
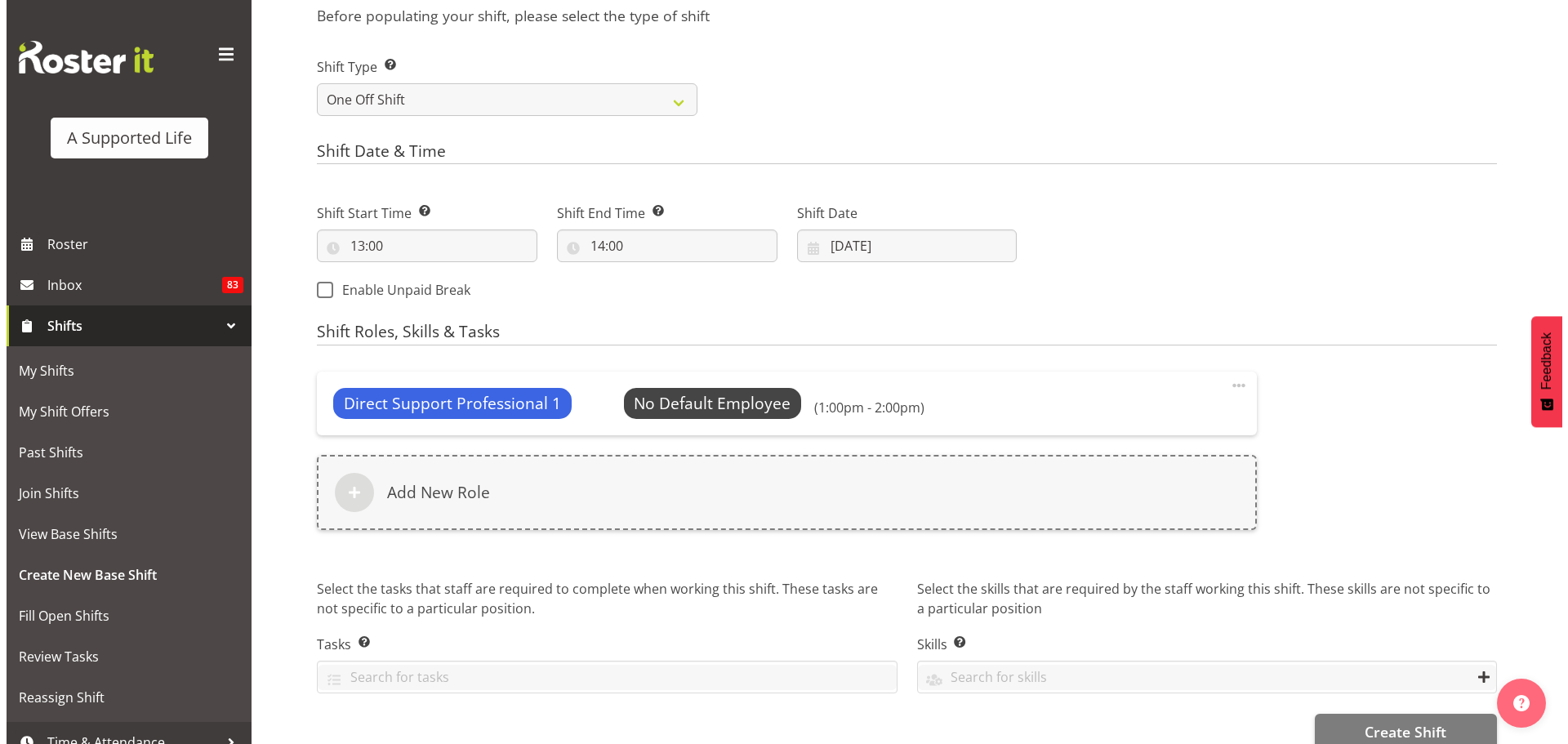
scroll to position [675, 0]
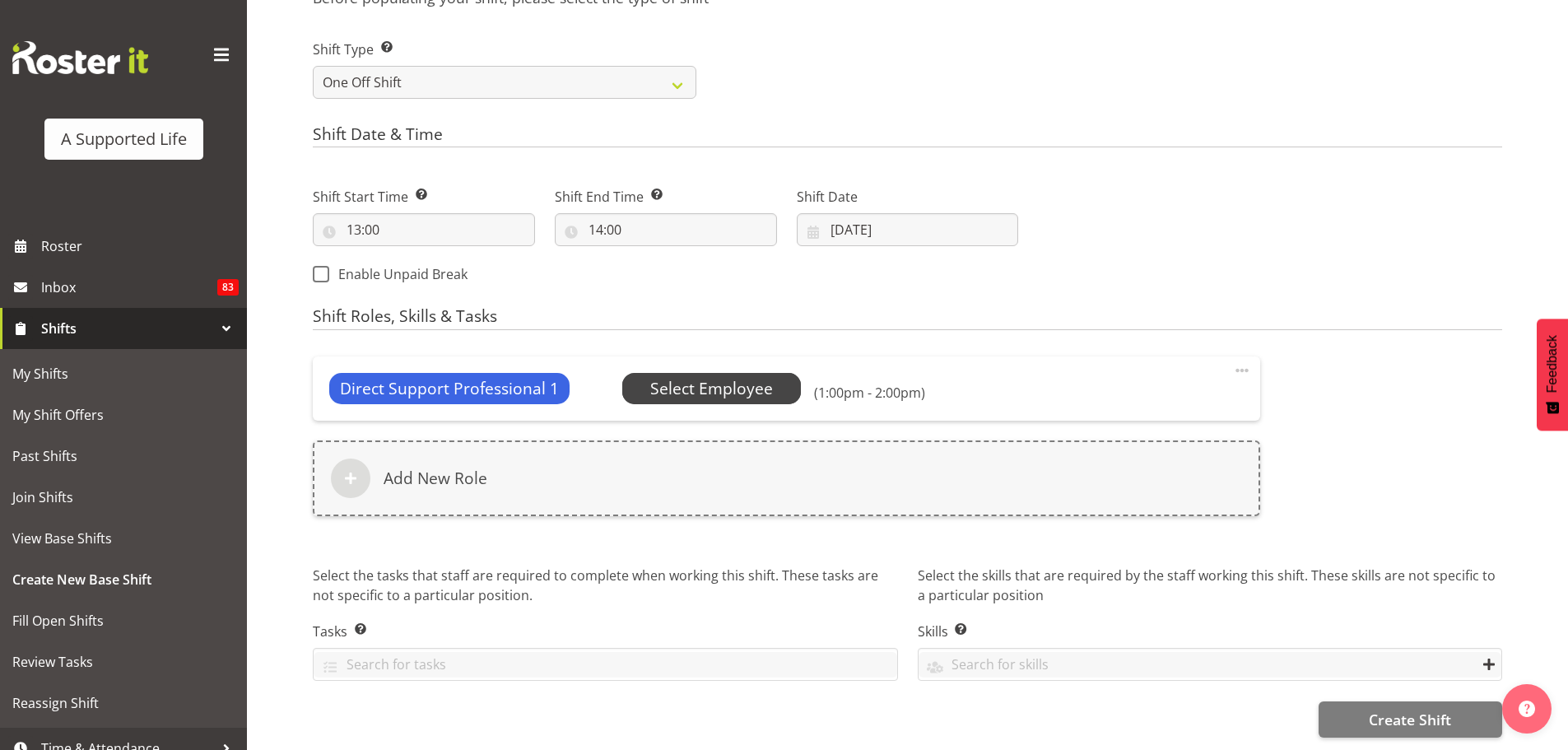
click at [681, 377] on span "Select Employee" at bounding box center [711, 389] width 123 height 24
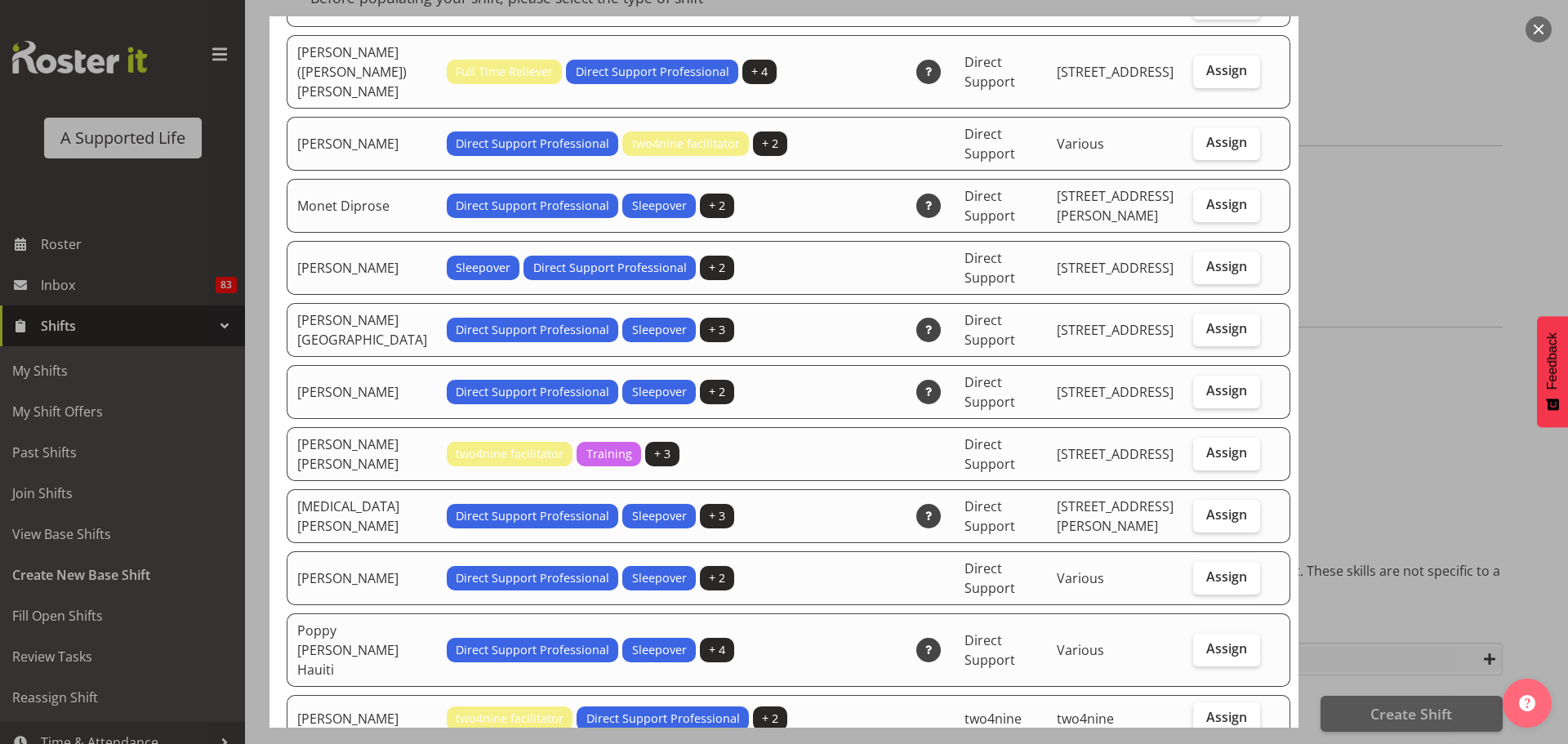
scroll to position [3593, 0]
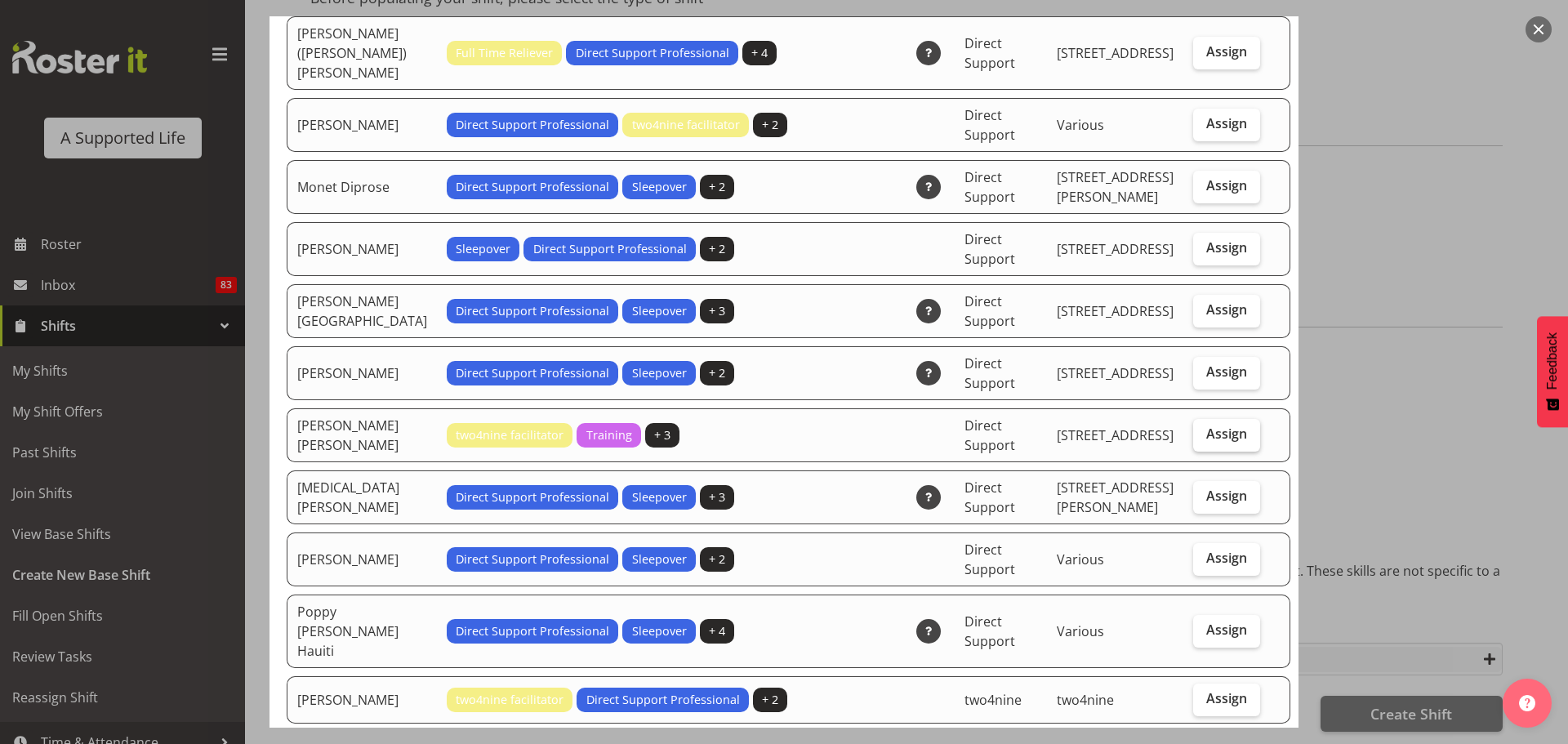
click at [1206, 425] on span "Assign" at bounding box center [1226, 433] width 41 height 16
click at [1194, 429] on input "Assign" at bounding box center [1198, 434] width 11 height 11
checkbox input "true"
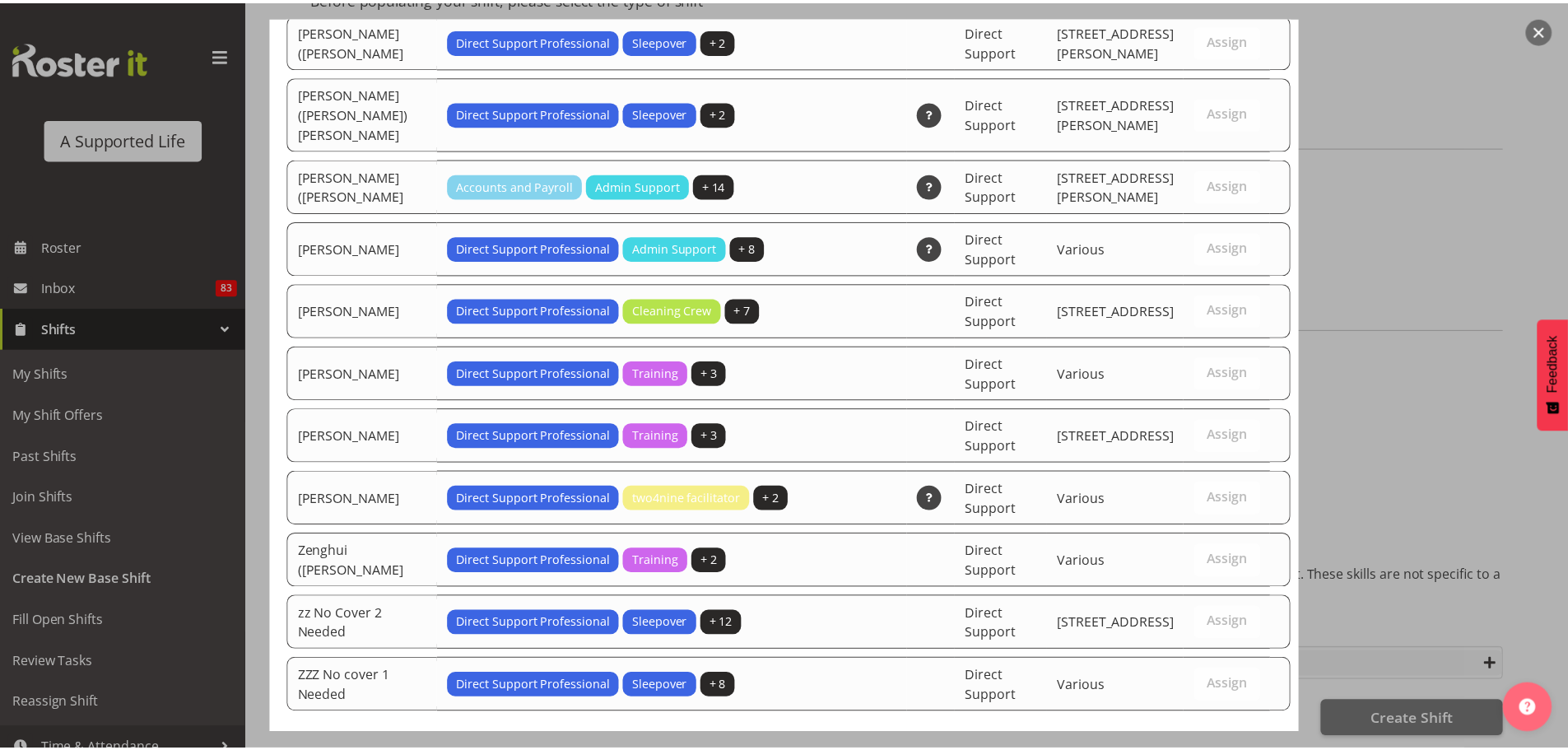
scroll to position [5038, 0]
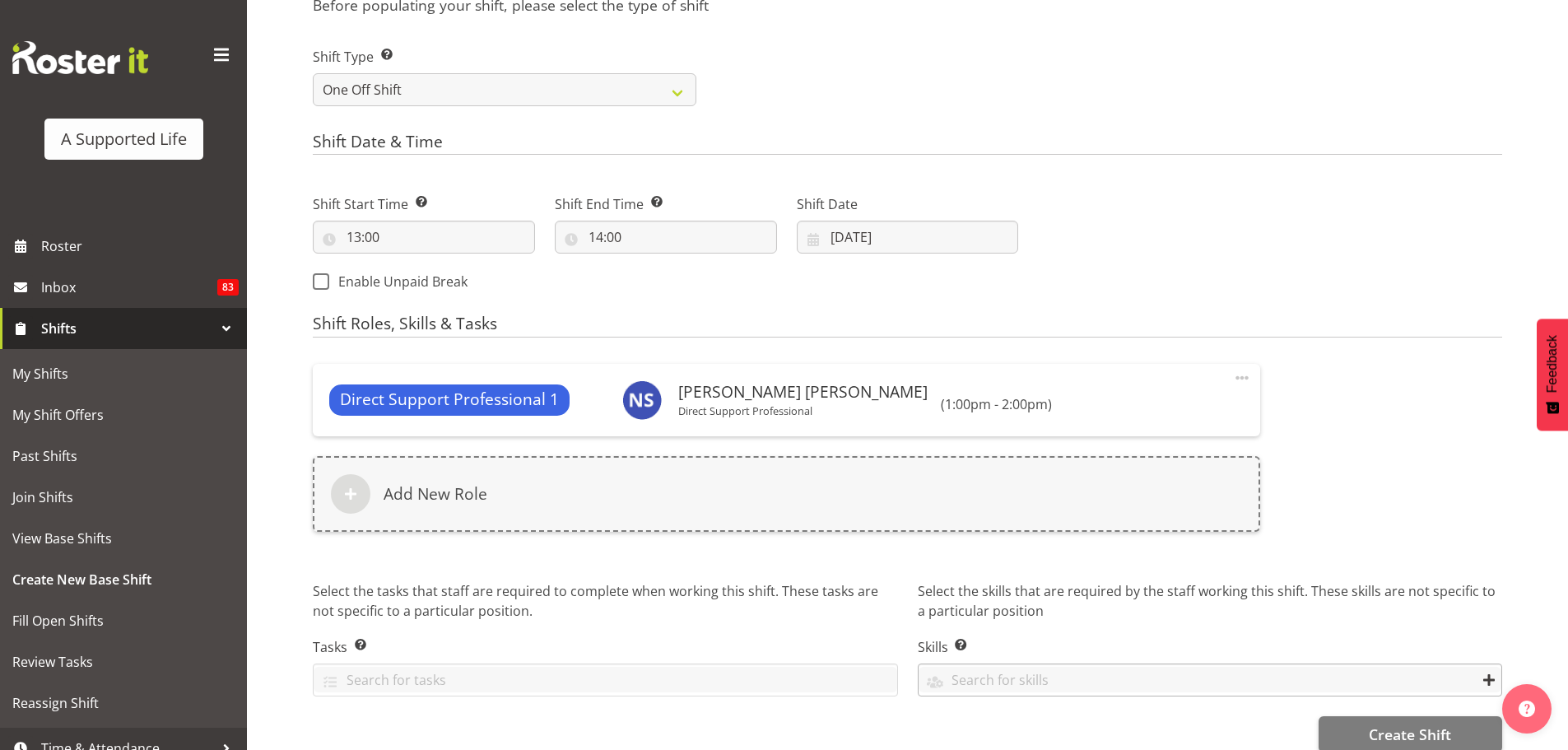
scroll to position [688, 0]
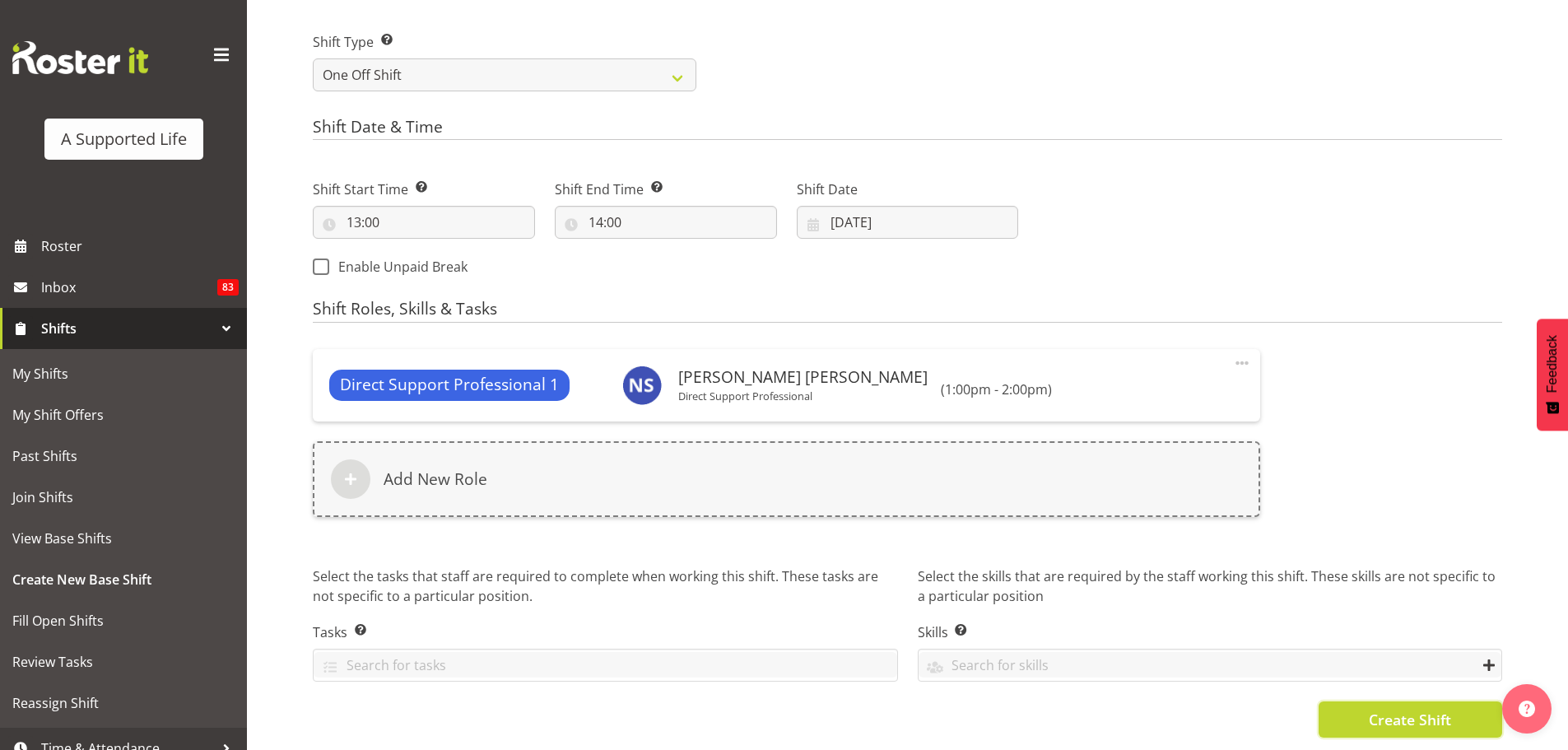
click at [1376, 709] on span "Create Shift" at bounding box center [1410, 719] width 82 height 21
